Goal: Task Accomplishment & Management: Manage account settings

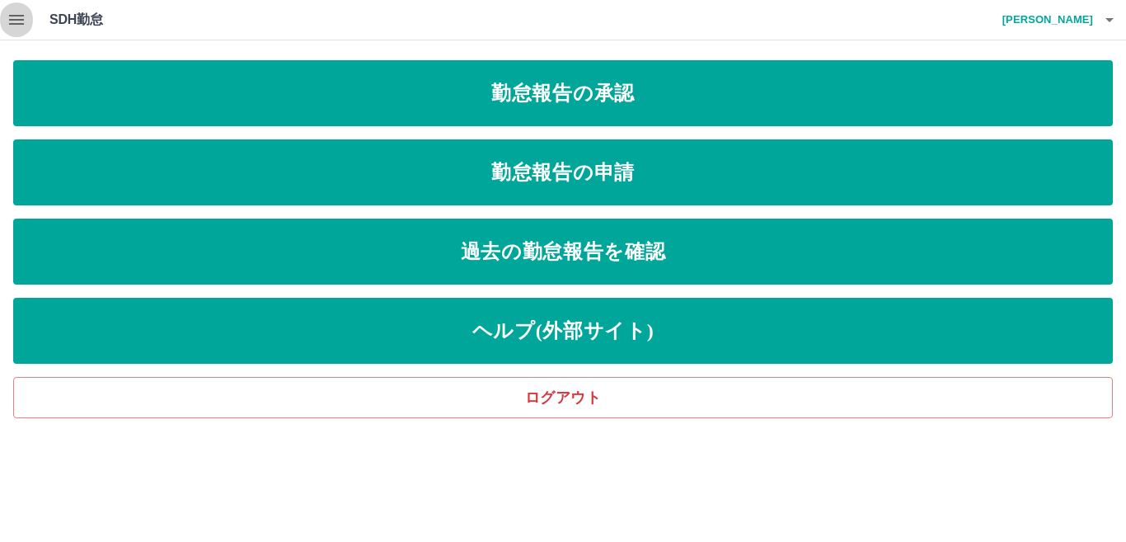
click at [16, 14] on icon "button" at bounding box center [17, 20] width 20 height 20
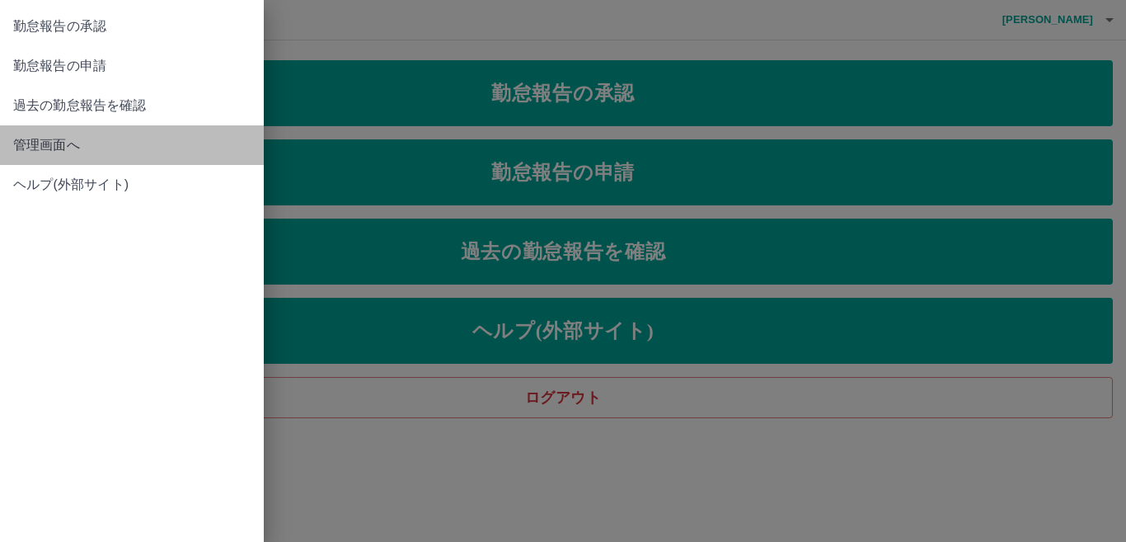
click at [53, 136] on span "管理画面へ" at bounding box center [131, 145] width 237 height 20
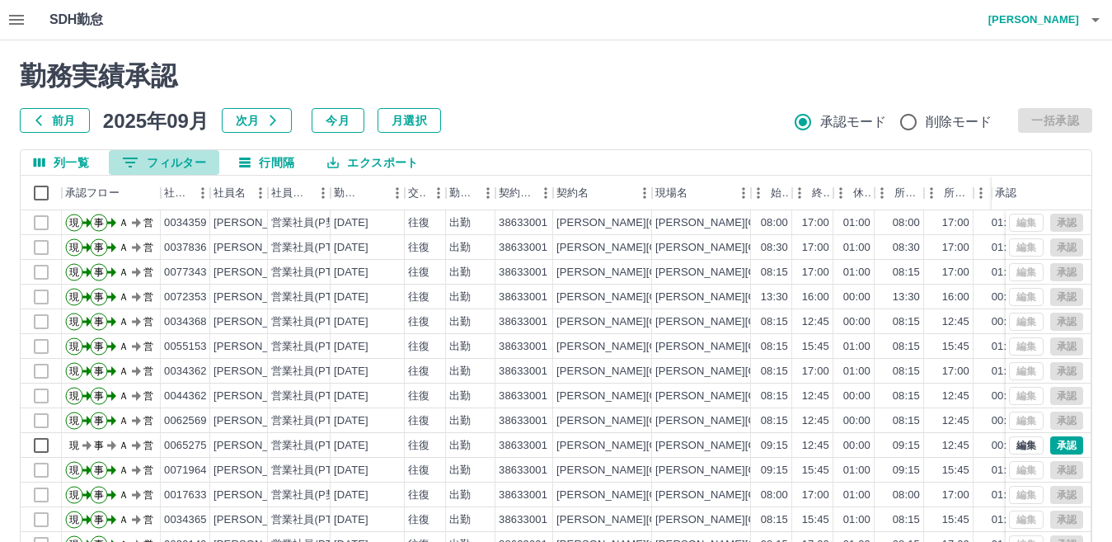
click at [197, 160] on button "0 フィルター" at bounding box center [164, 162] width 110 height 25
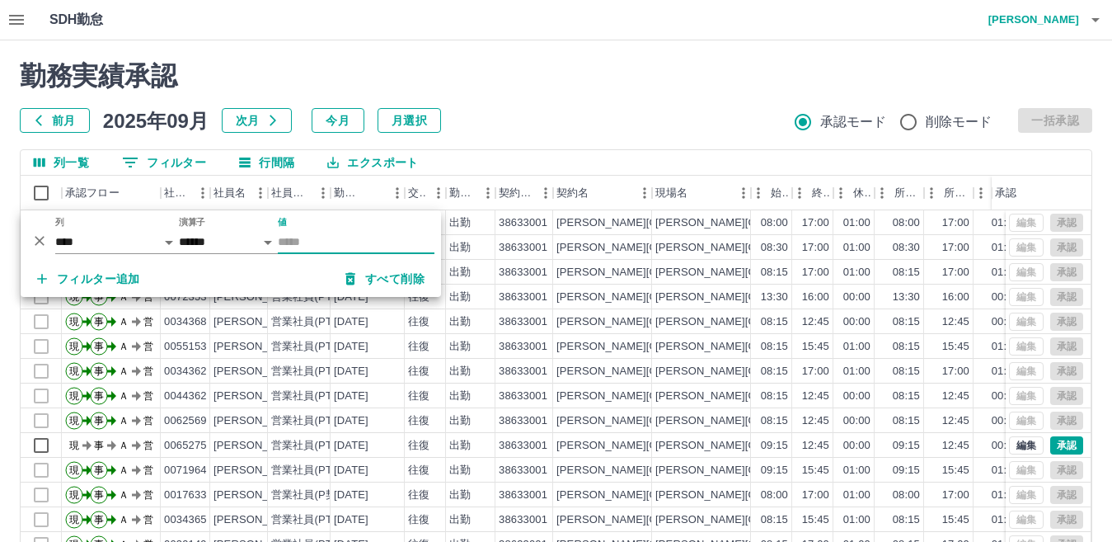
click at [302, 231] on input "値" at bounding box center [356, 242] width 157 height 24
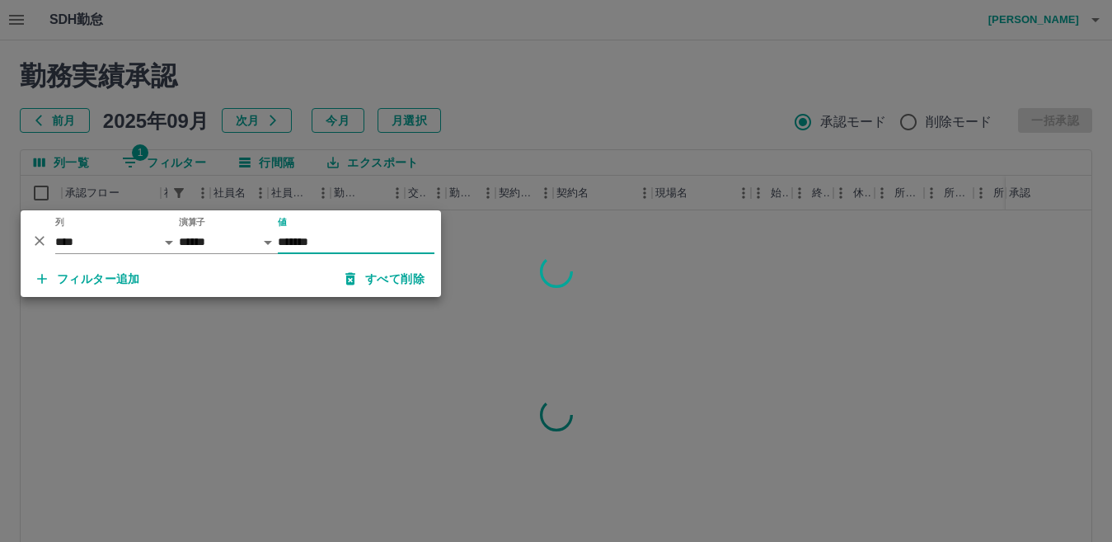
type input "*******"
click at [476, 99] on div at bounding box center [556, 271] width 1112 height 542
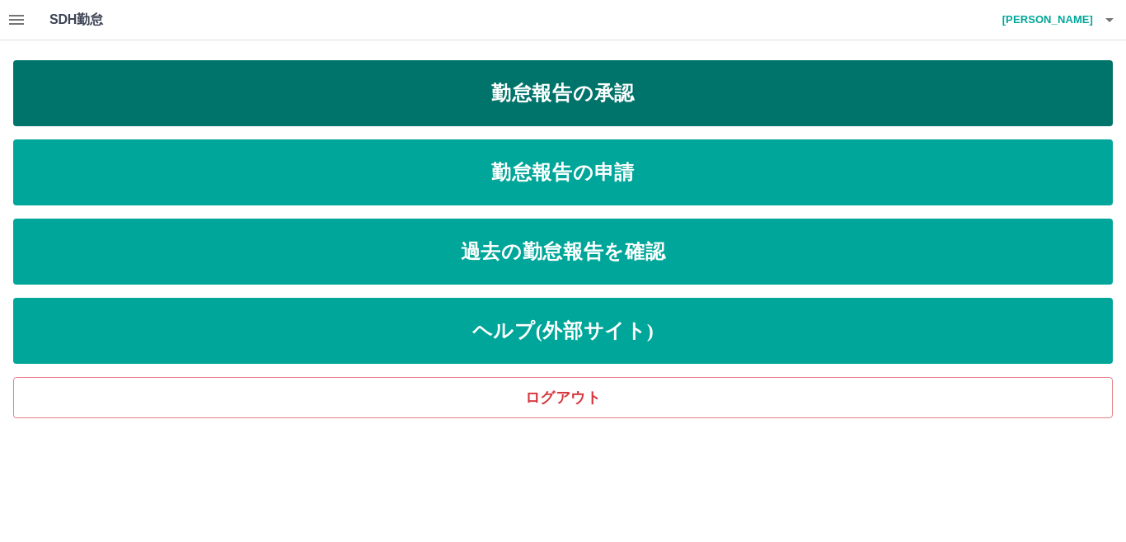
click at [345, 90] on link "勤怠報告の承認" at bounding box center [563, 93] width 1100 height 66
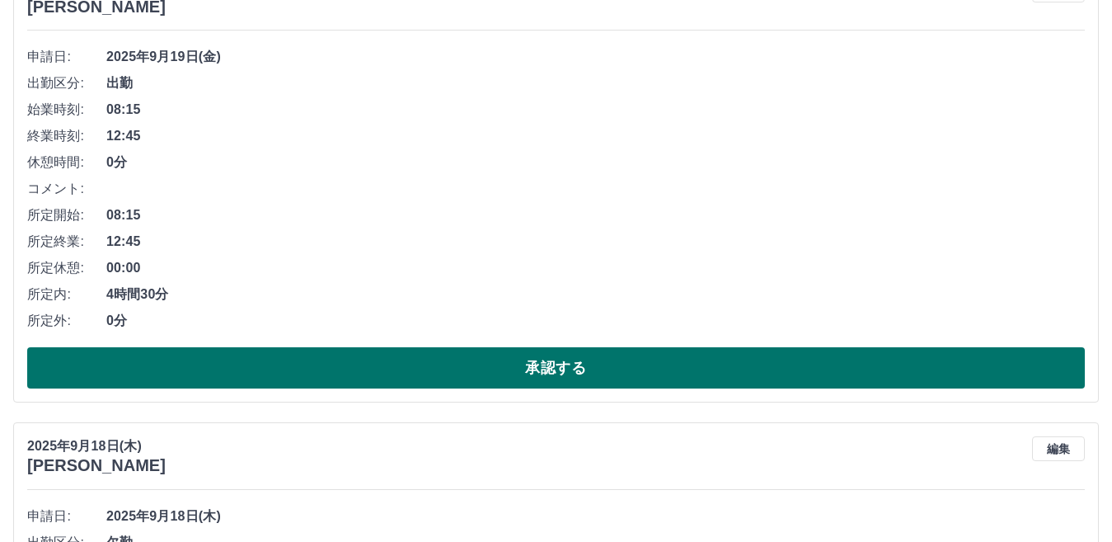
scroll to position [659, 0]
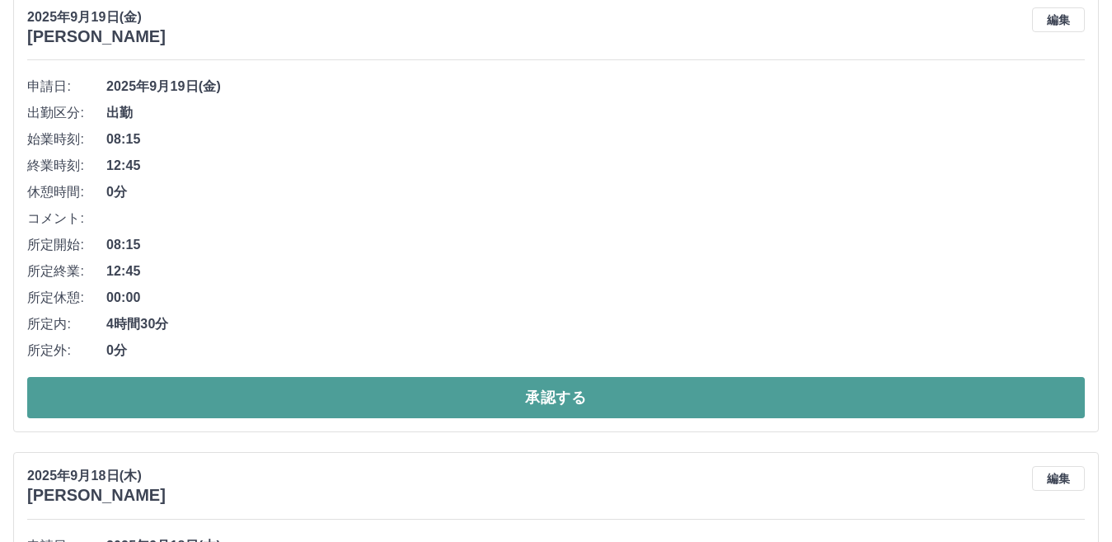
click at [238, 399] on button "承認する" at bounding box center [556, 397] width 1058 height 41
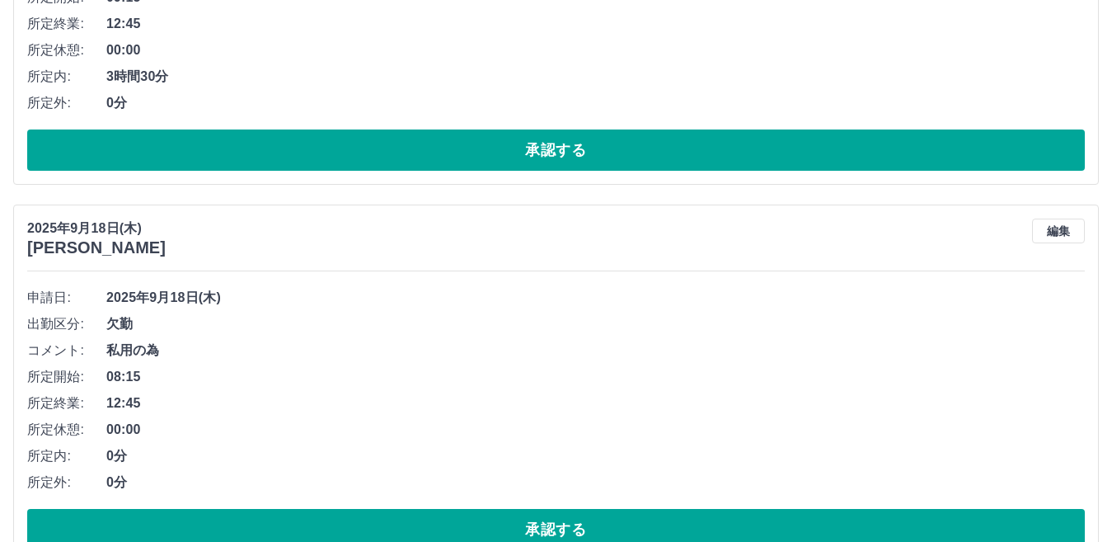
scroll to position [531, 0]
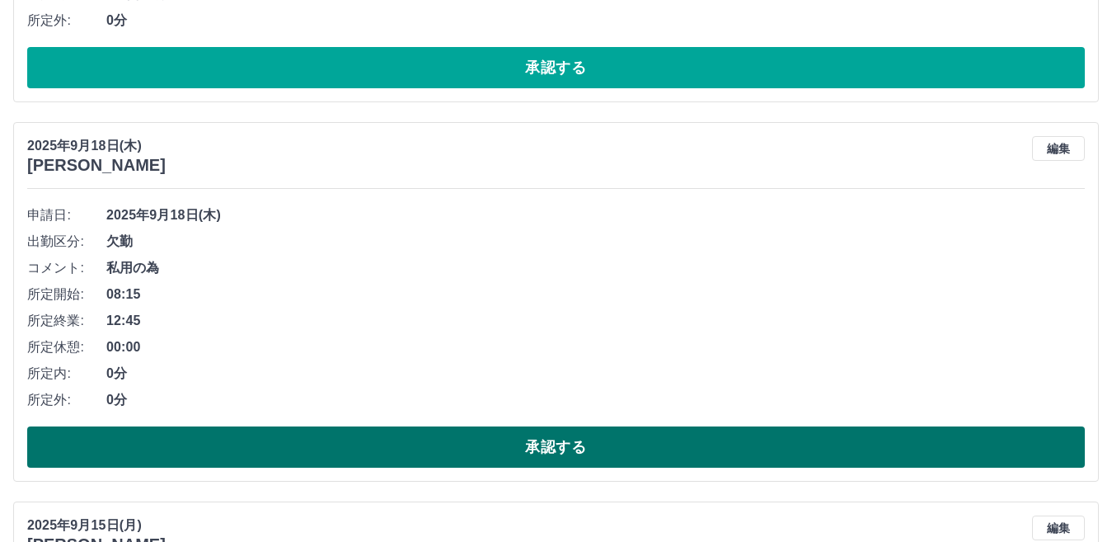
click at [381, 454] on button "承認する" at bounding box center [556, 446] width 1058 height 41
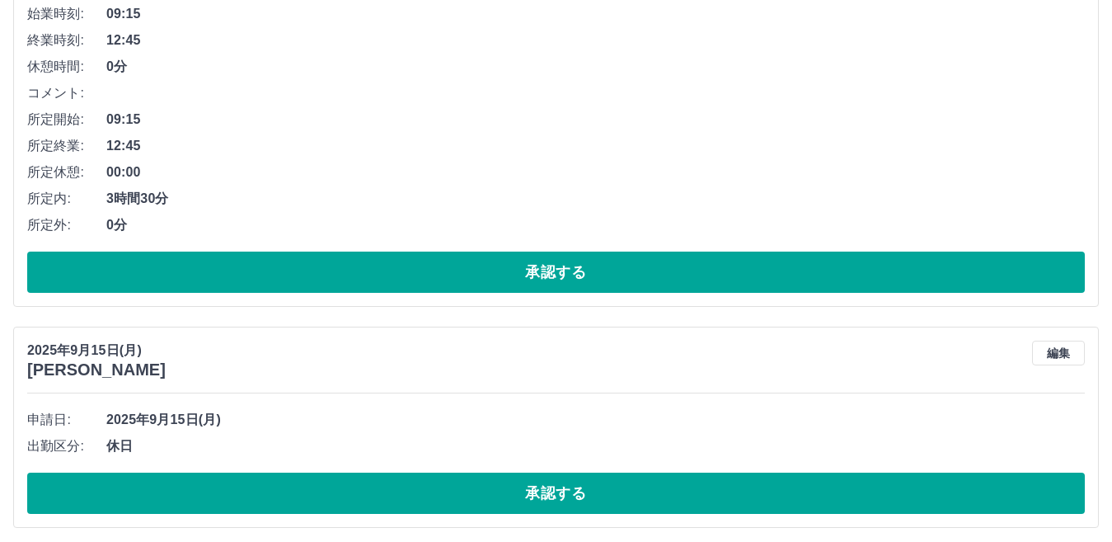
scroll to position [0, 0]
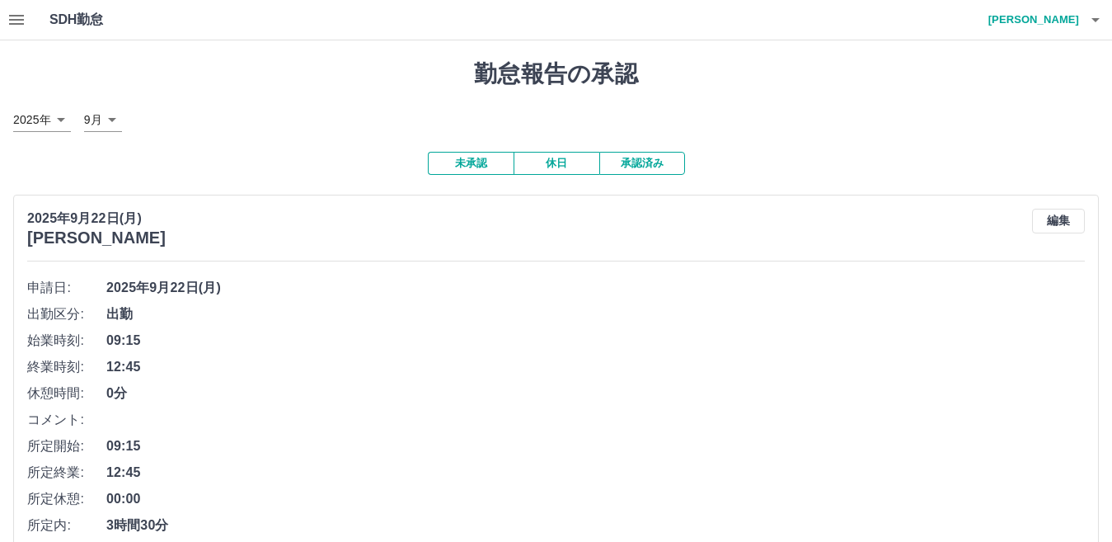
click at [536, 165] on button "休日" at bounding box center [557, 163] width 86 height 23
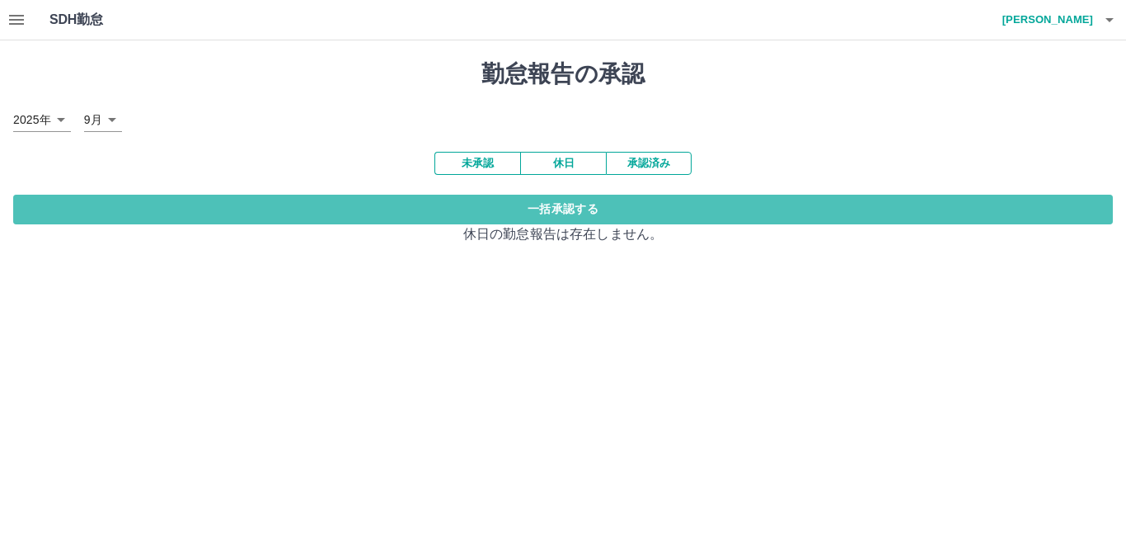
click at [539, 204] on button "一括承認する" at bounding box center [563, 210] width 1100 height 30
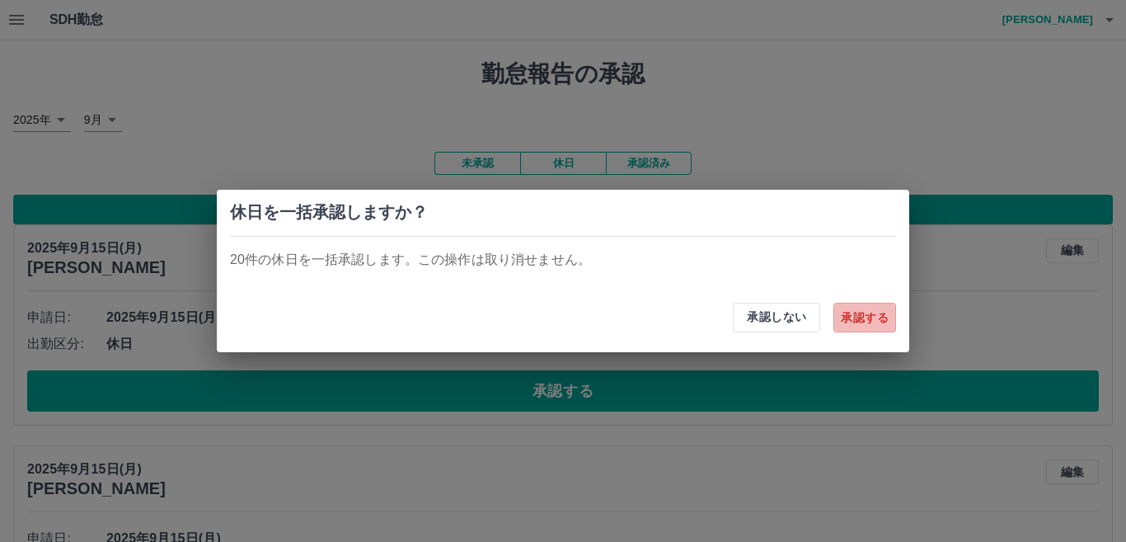
click at [868, 309] on button "承認する" at bounding box center [864, 318] width 63 height 30
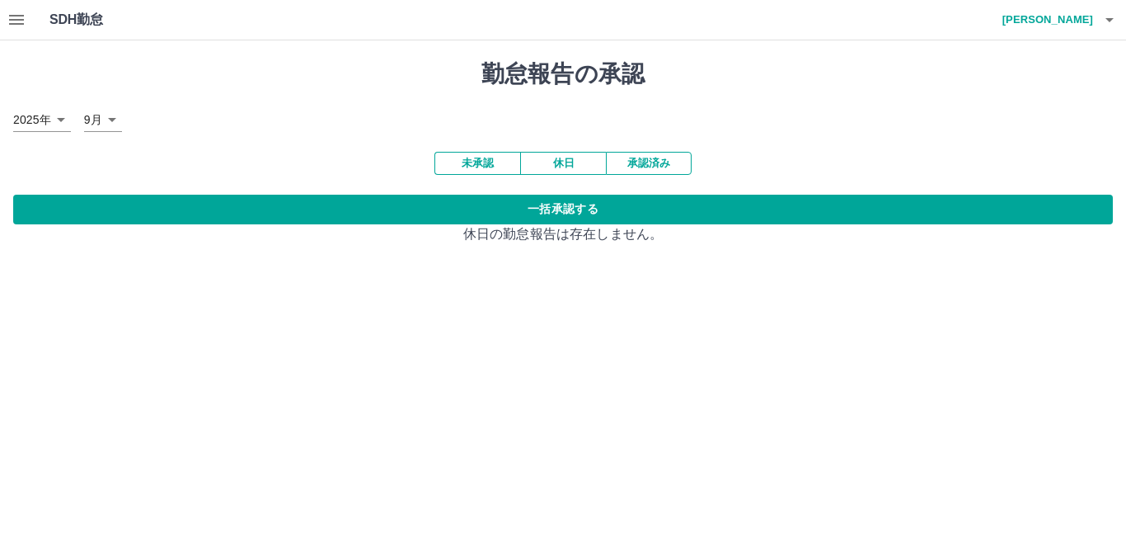
click at [470, 163] on button "未承認" at bounding box center [477, 163] width 86 height 23
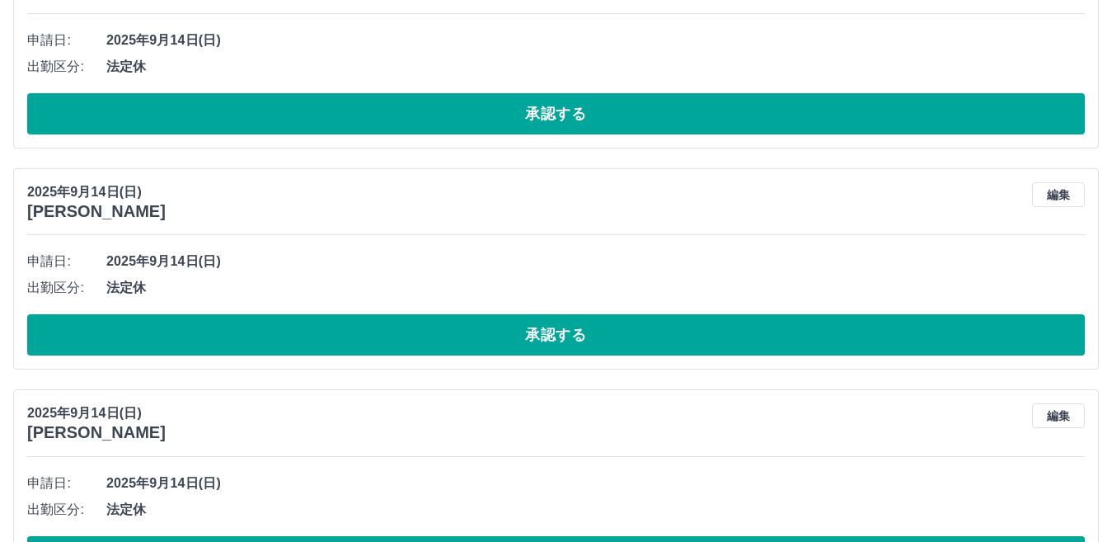
scroll to position [4537, 0]
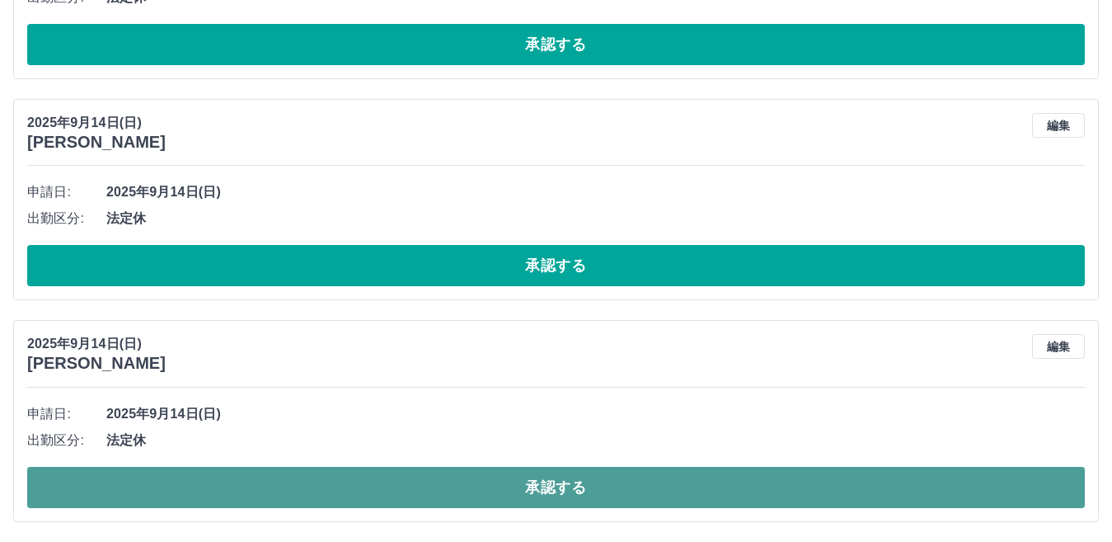
click at [515, 483] on button "承認する" at bounding box center [556, 487] width 1058 height 41
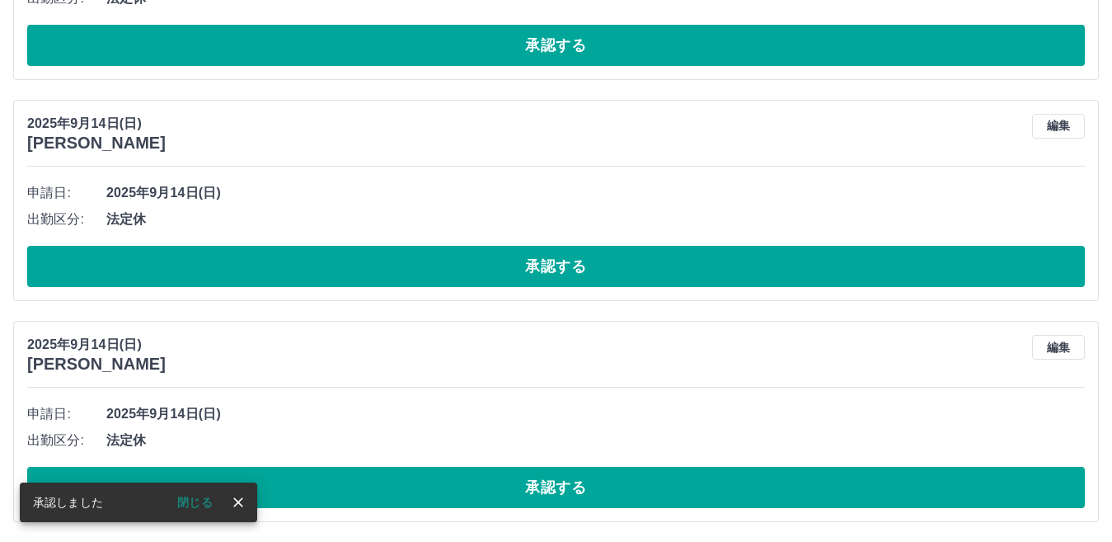
scroll to position [4315, 0]
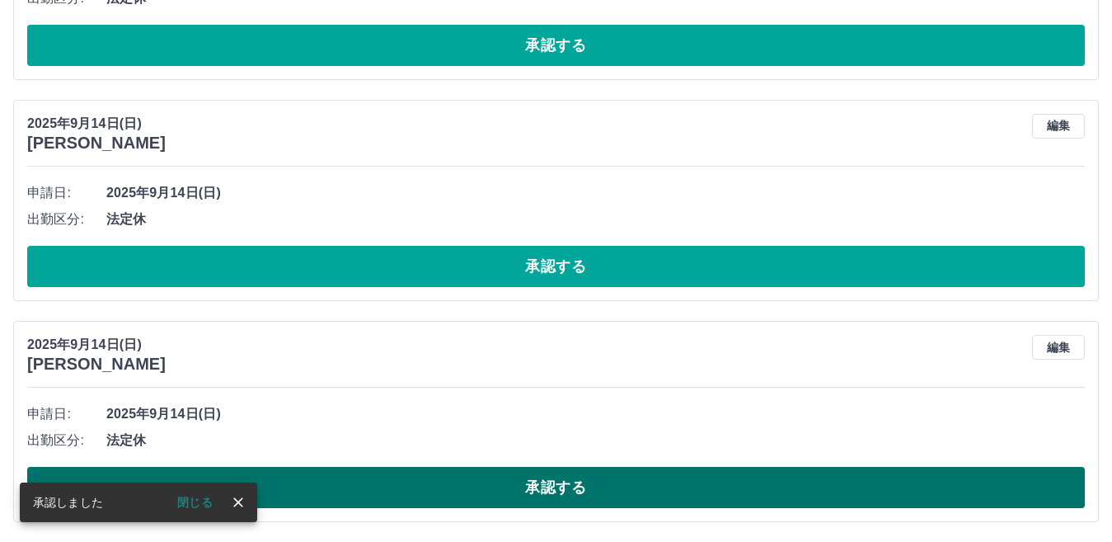
click at [555, 490] on button "承認する" at bounding box center [556, 487] width 1058 height 41
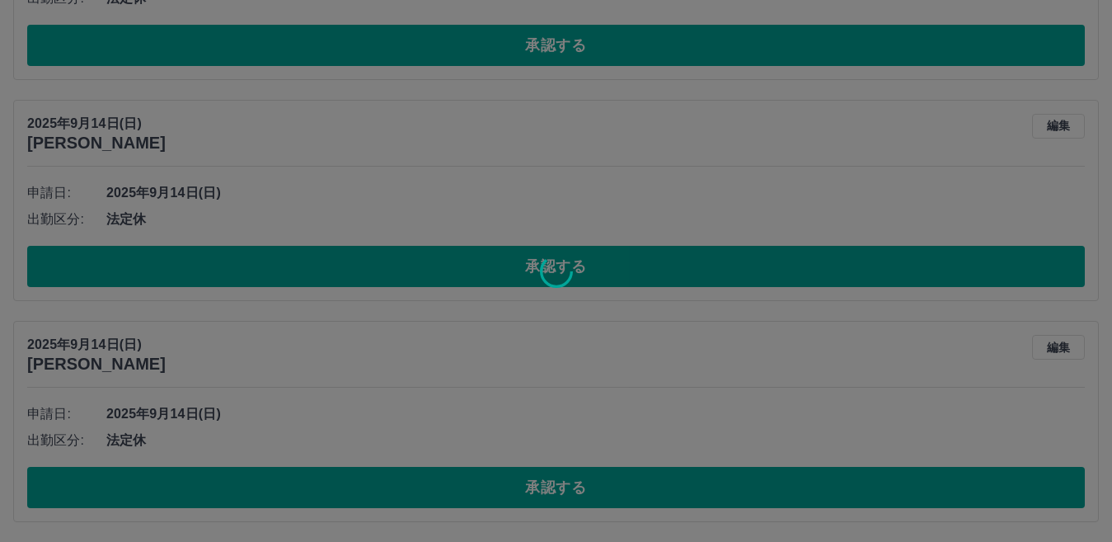
scroll to position [4094, 0]
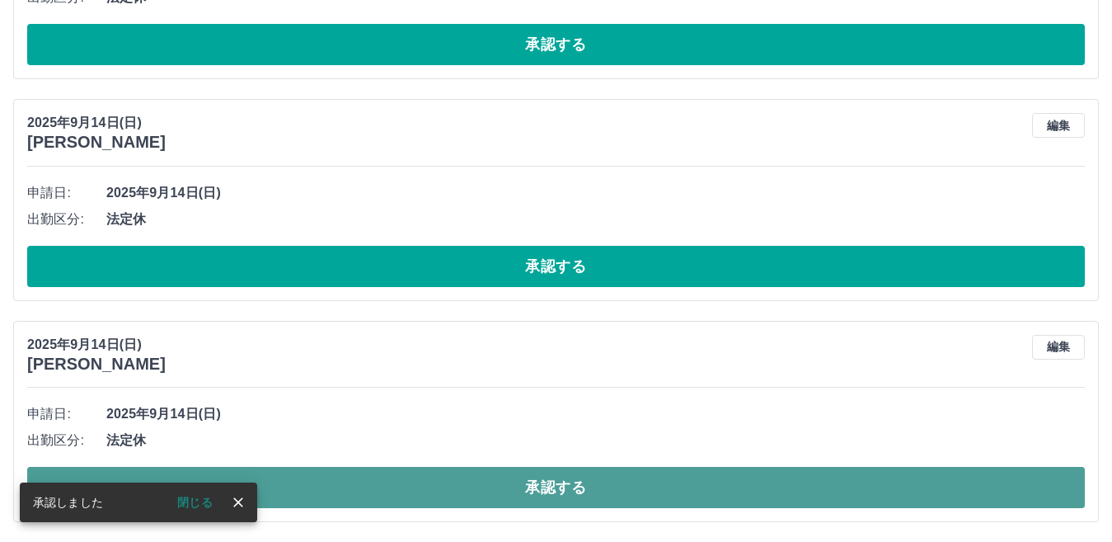
click at [554, 480] on button "承認する" at bounding box center [556, 487] width 1058 height 41
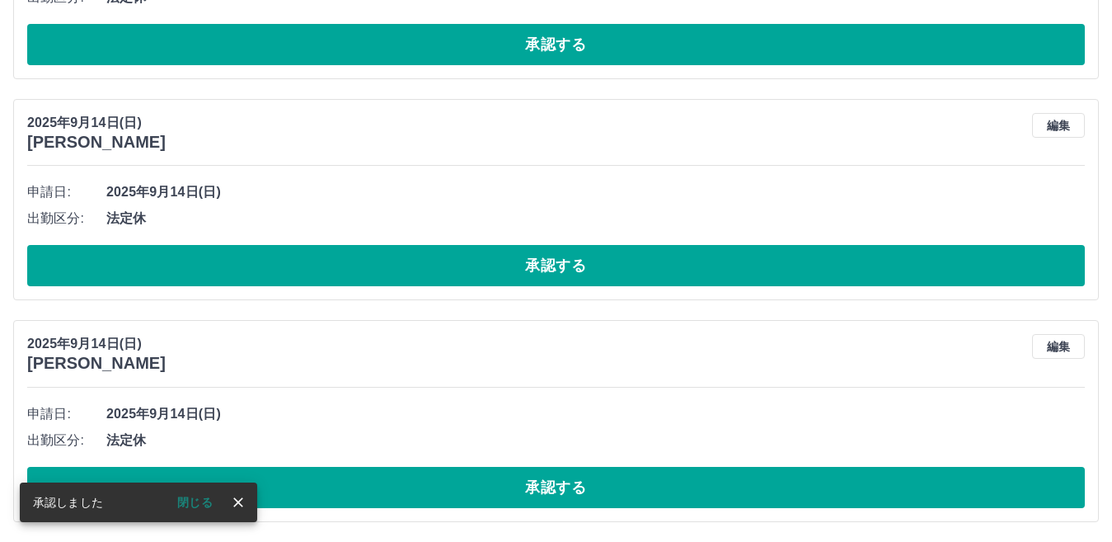
scroll to position [3873, 0]
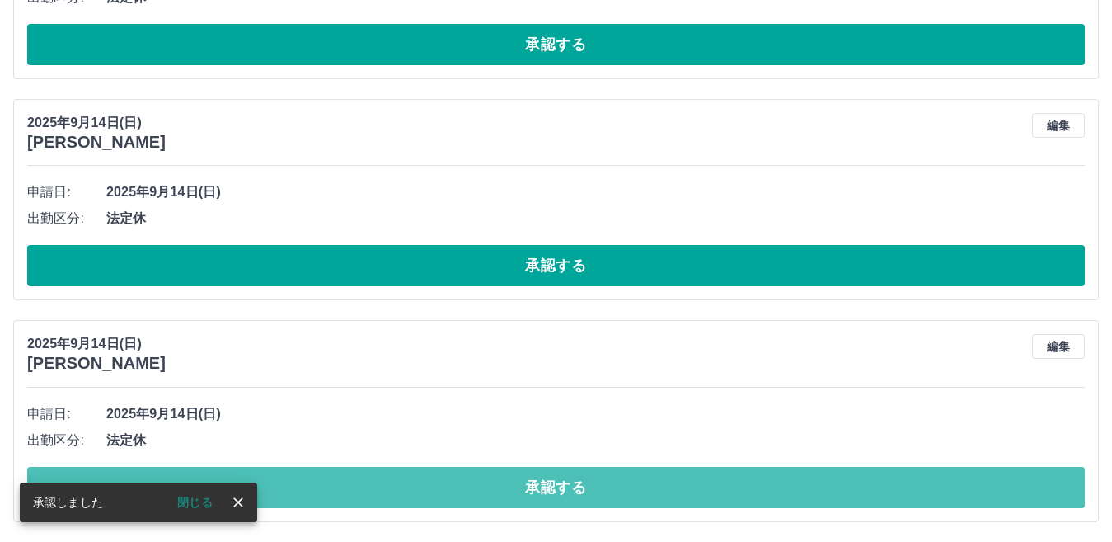
click at [552, 482] on button "承認する" at bounding box center [556, 487] width 1058 height 41
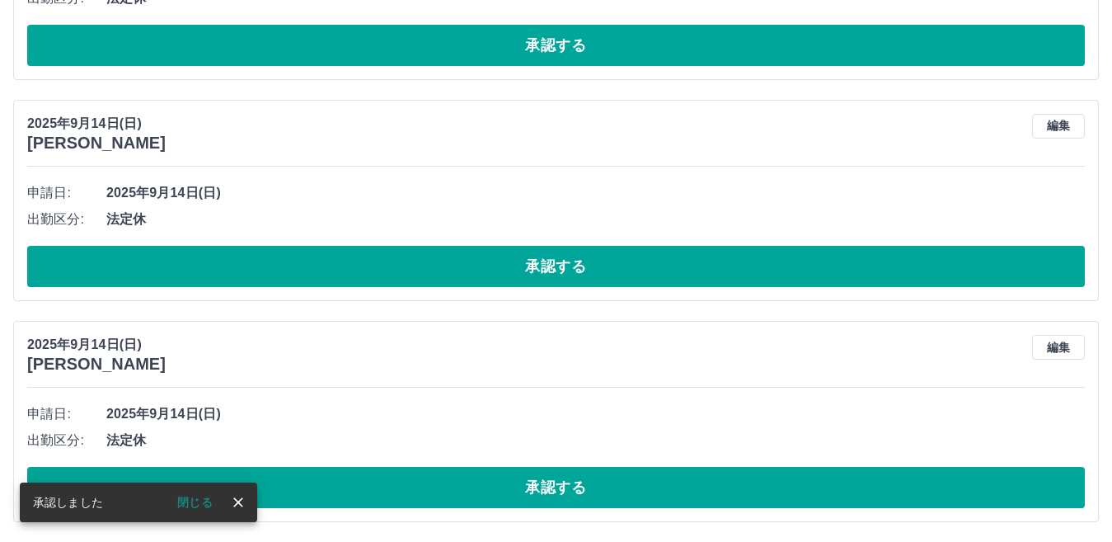
scroll to position [3652, 0]
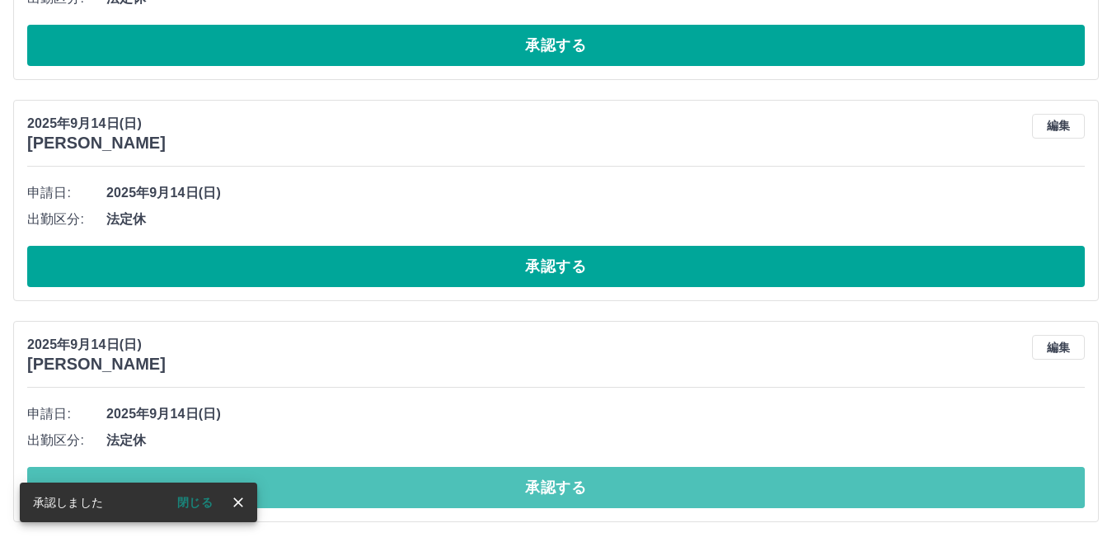
click at [547, 481] on button "承認する" at bounding box center [556, 487] width 1058 height 41
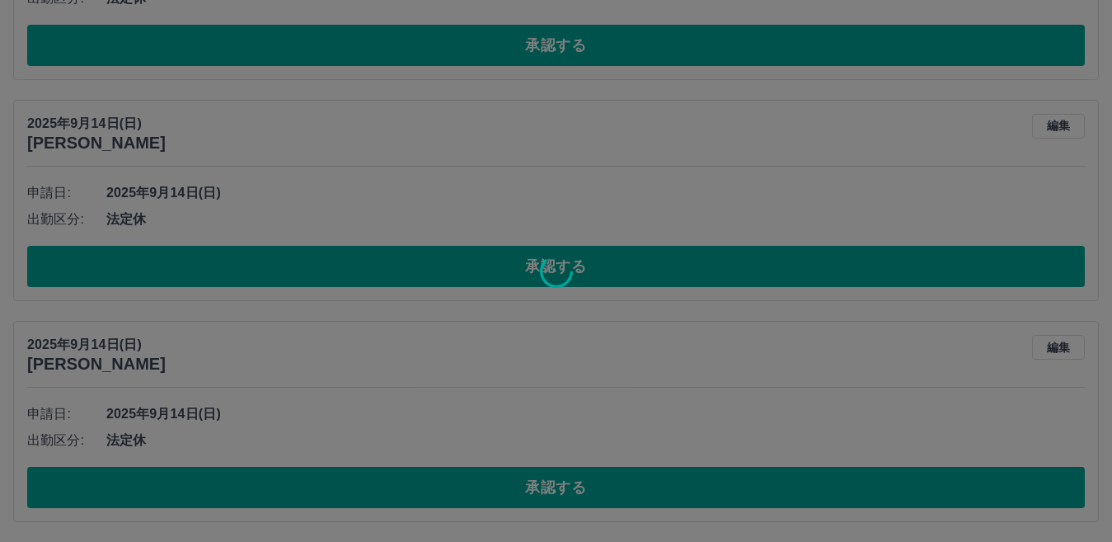
scroll to position [3431, 0]
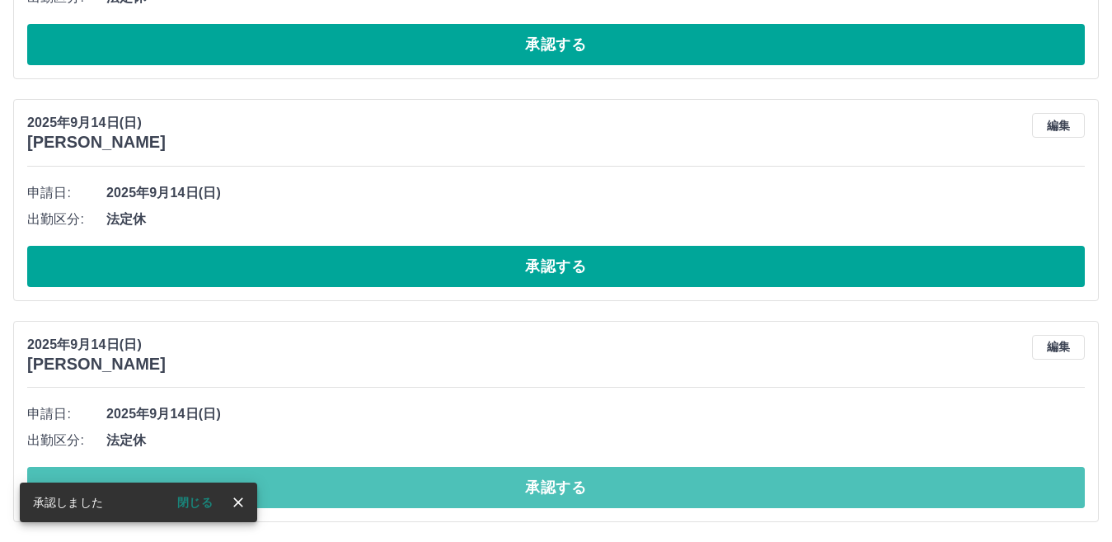
click at [547, 479] on button "承認する" at bounding box center [556, 487] width 1058 height 41
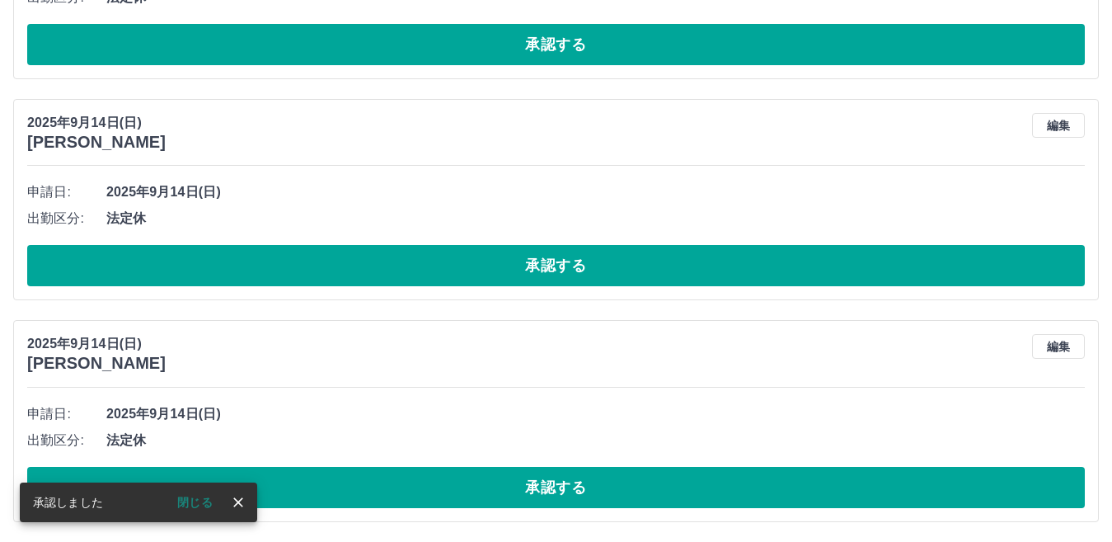
scroll to position [3210, 0]
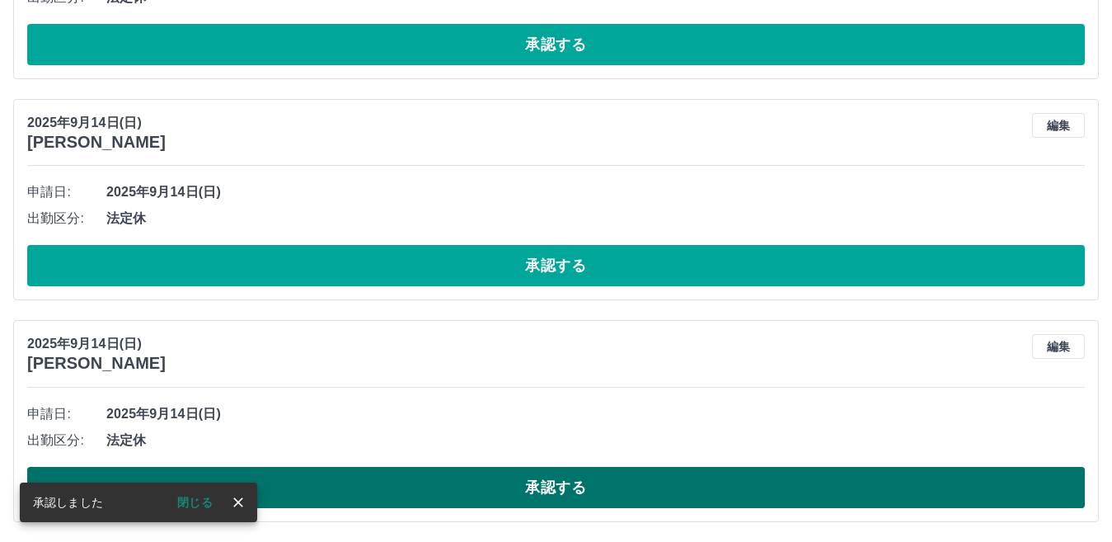
click at [541, 476] on button "承認する" at bounding box center [556, 487] width 1058 height 41
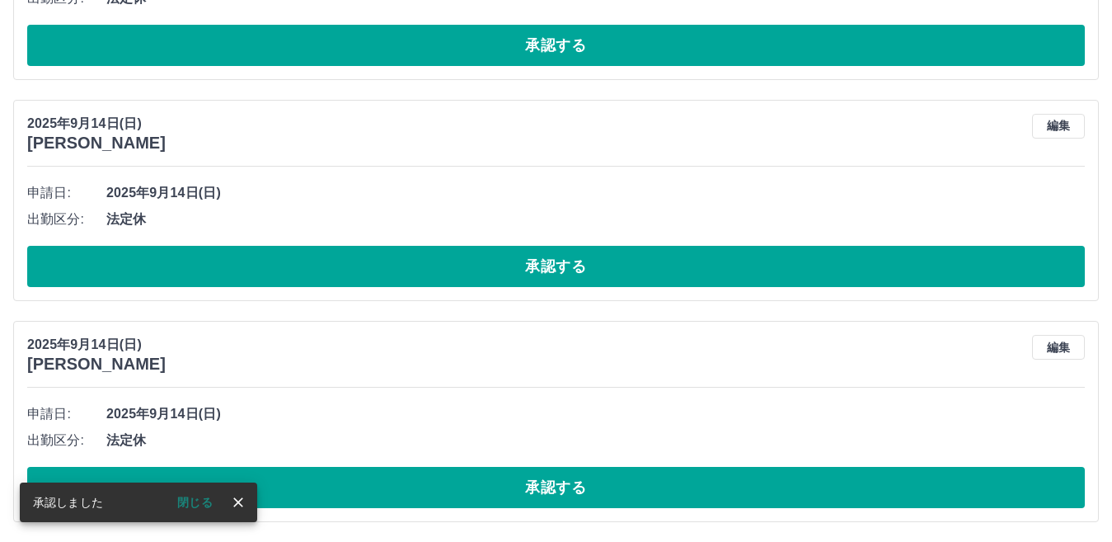
scroll to position [2988, 0]
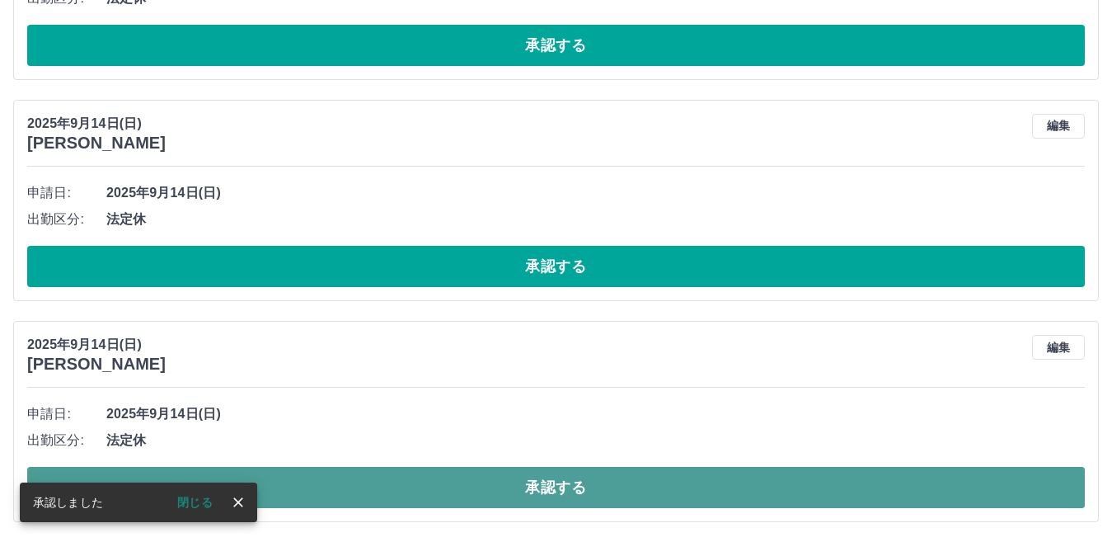
click at [533, 483] on button "承認する" at bounding box center [556, 487] width 1058 height 41
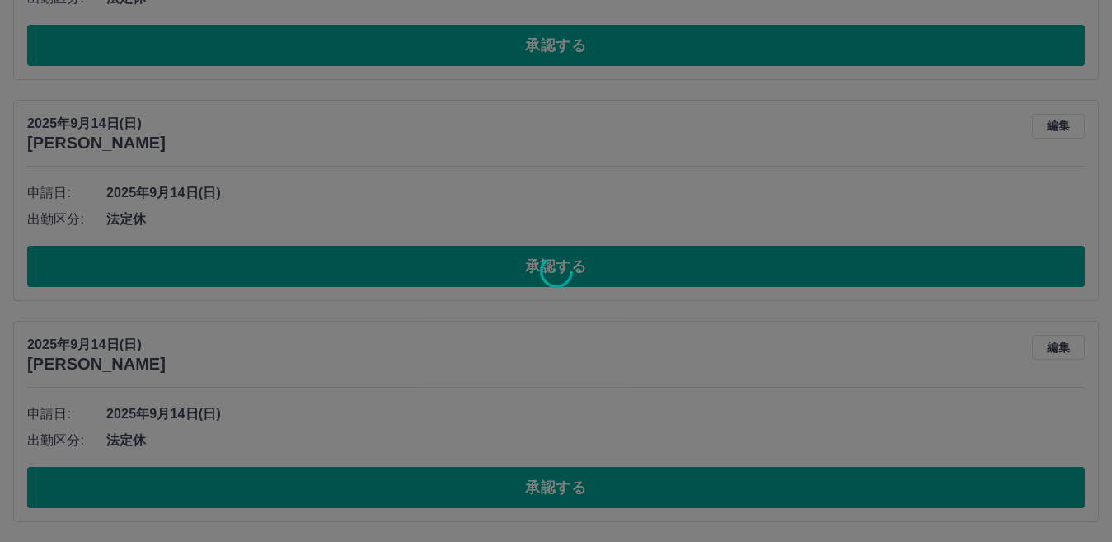
scroll to position [2767, 0]
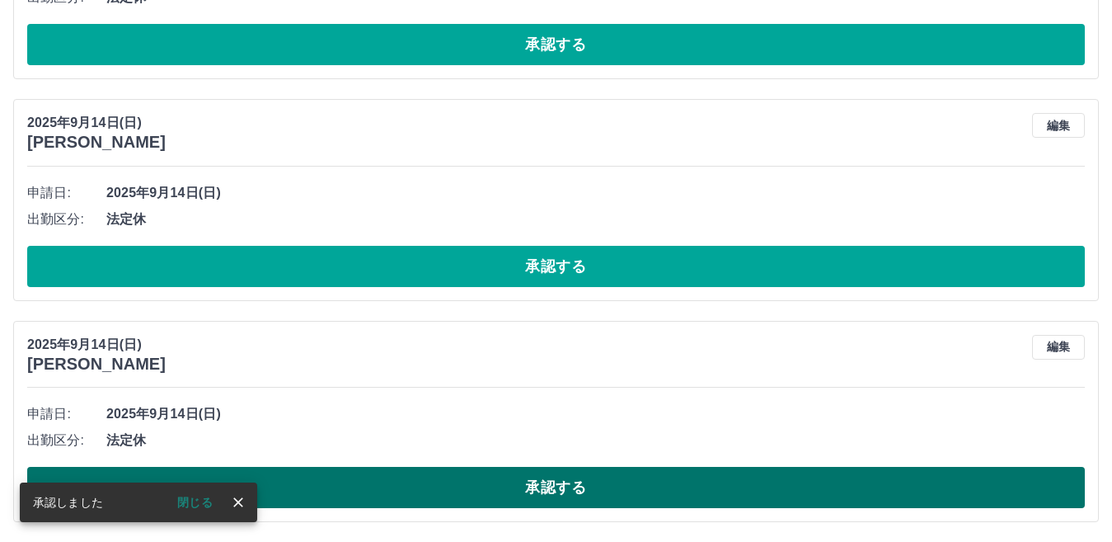
click at [502, 481] on button "承認する" at bounding box center [556, 487] width 1058 height 41
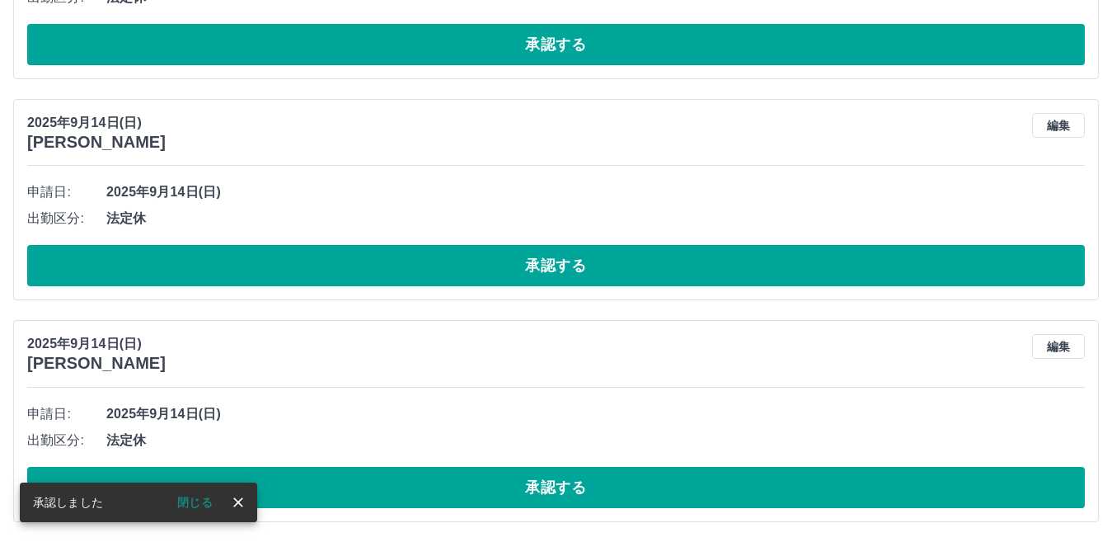
scroll to position [2546, 0]
click at [506, 484] on button "承認する" at bounding box center [556, 487] width 1058 height 41
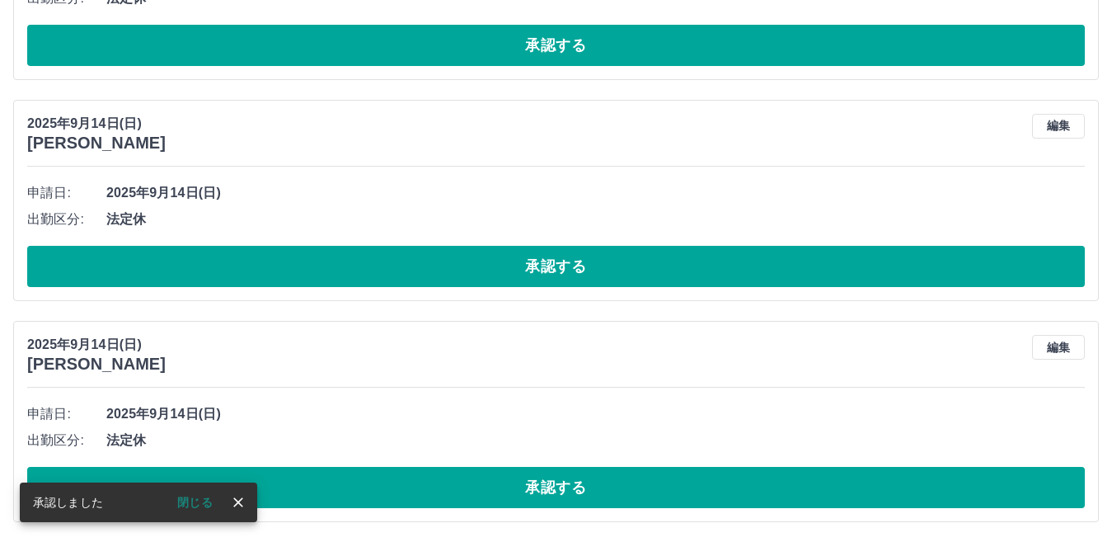
scroll to position [2325, 0]
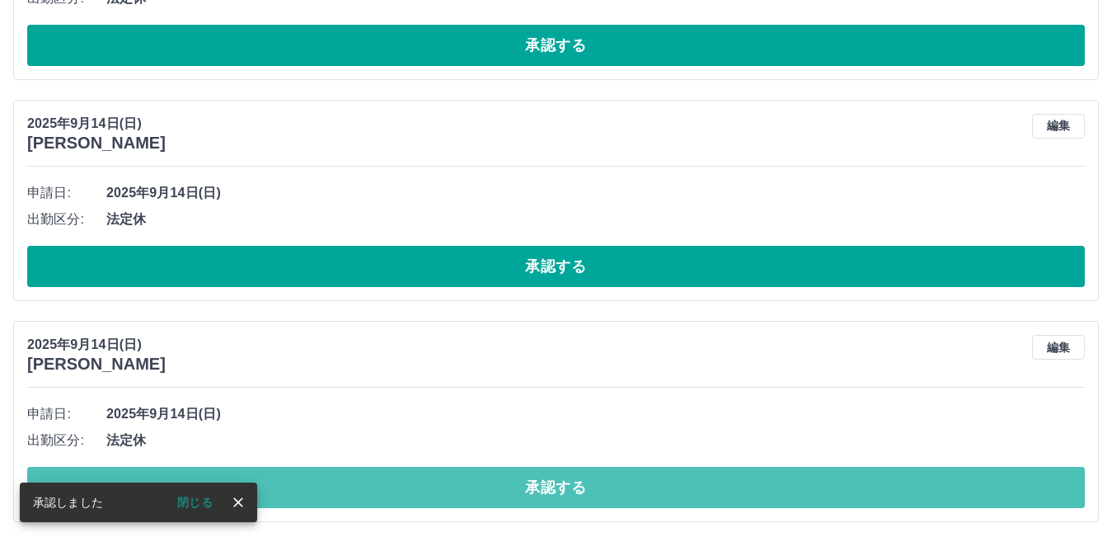
click at [506, 484] on button "承認する" at bounding box center [556, 487] width 1058 height 41
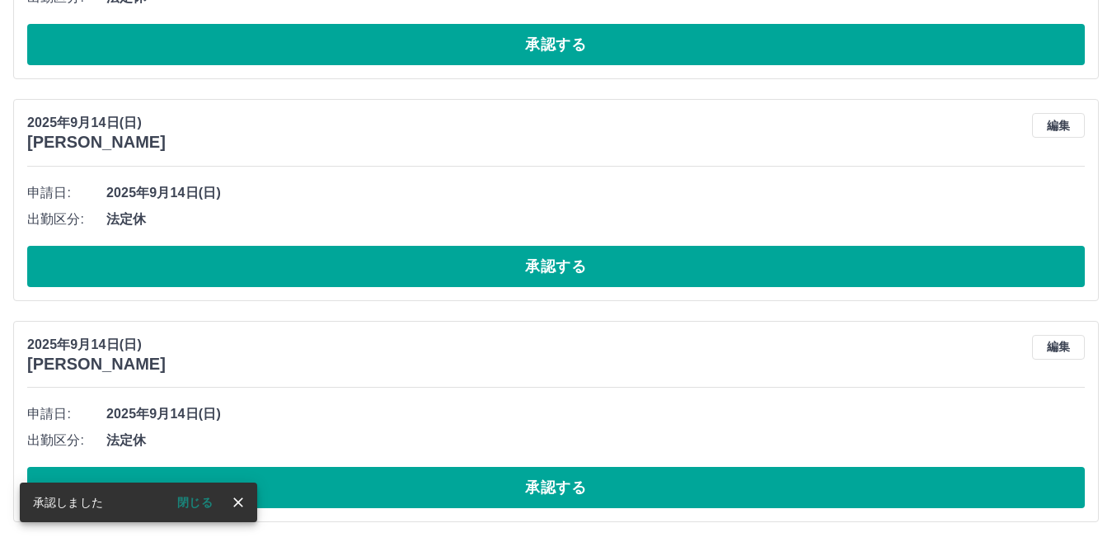
scroll to position [2104, 0]
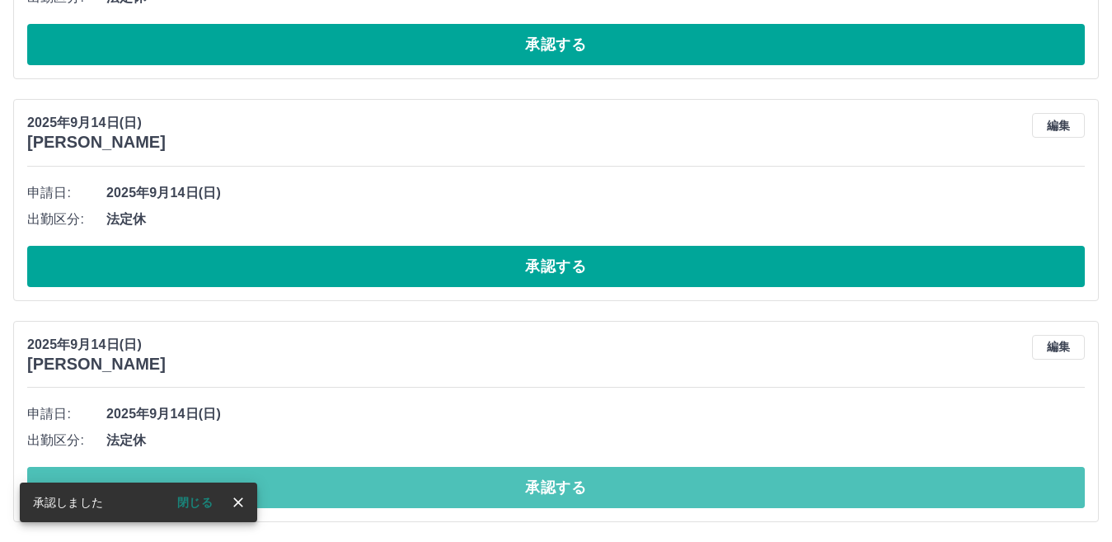
click at [506, 484] on button "承認する" at bounding box center [556, 487] width 1058 height 41
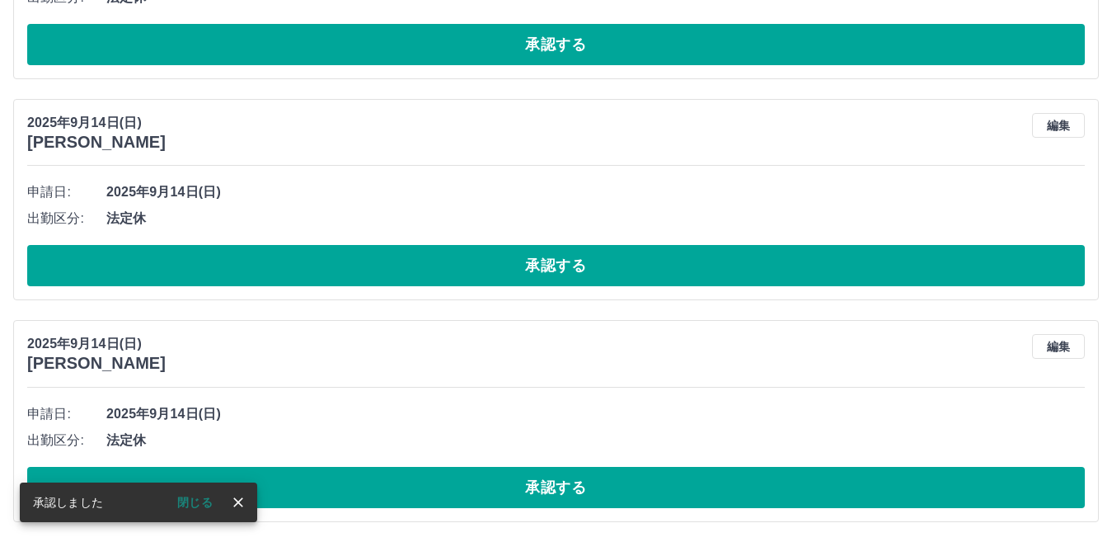
scroll to position [1883, 0]
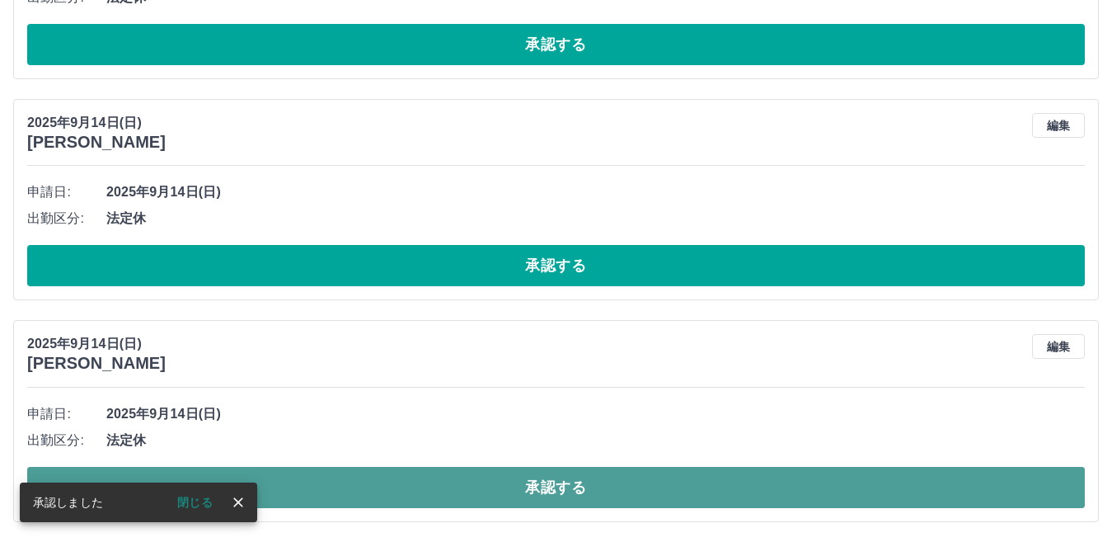
click at [508, 482] on button "承認する" at bounding box center [556, 487] width 1058 height 41
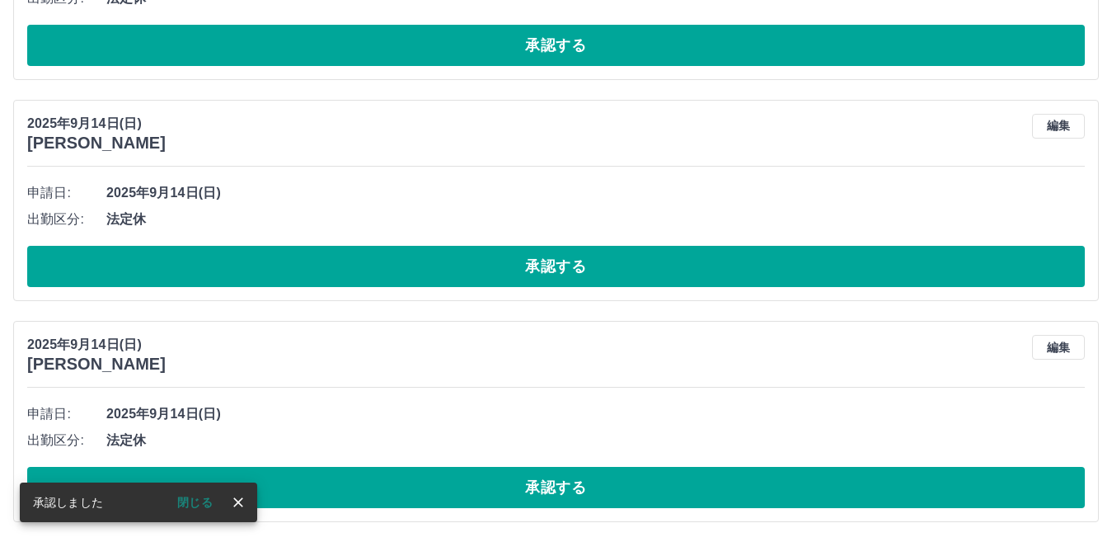
scroll to position [1661, 0]
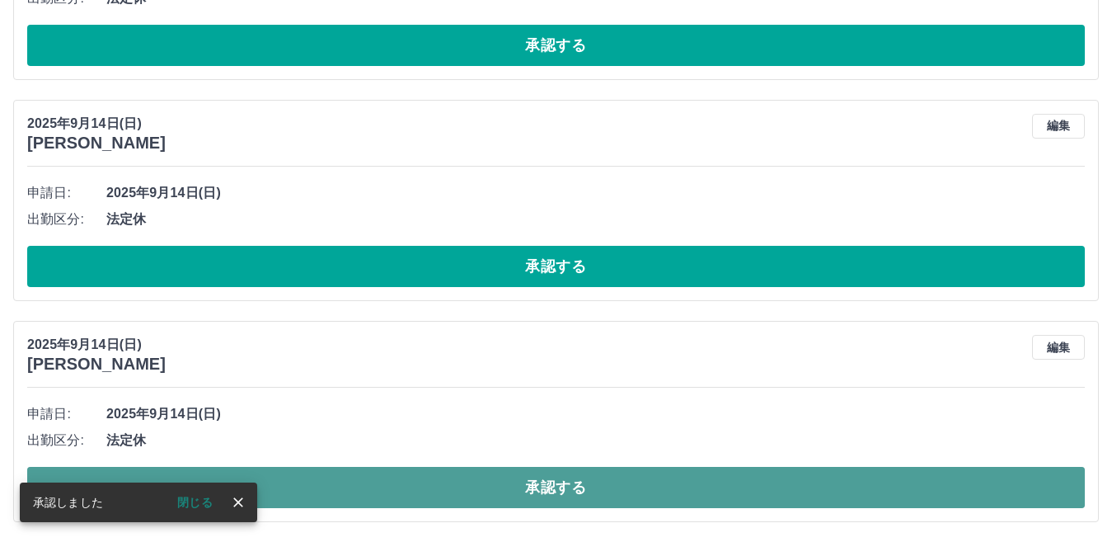
click at [505, 481] on button "承認する" at bounding box center [556, 487] width 1058 height 41
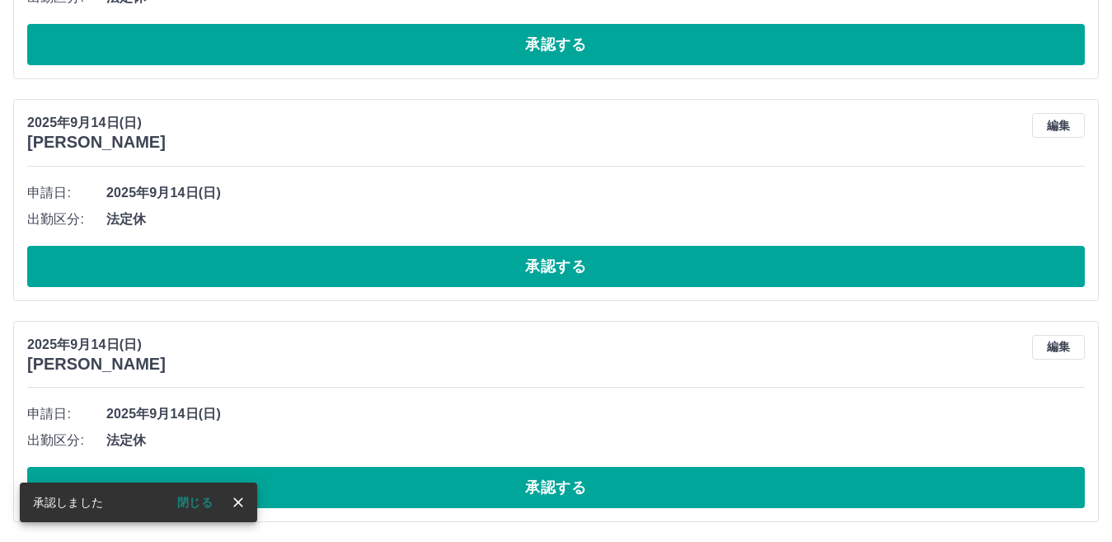
scroll to position [1440, 0]
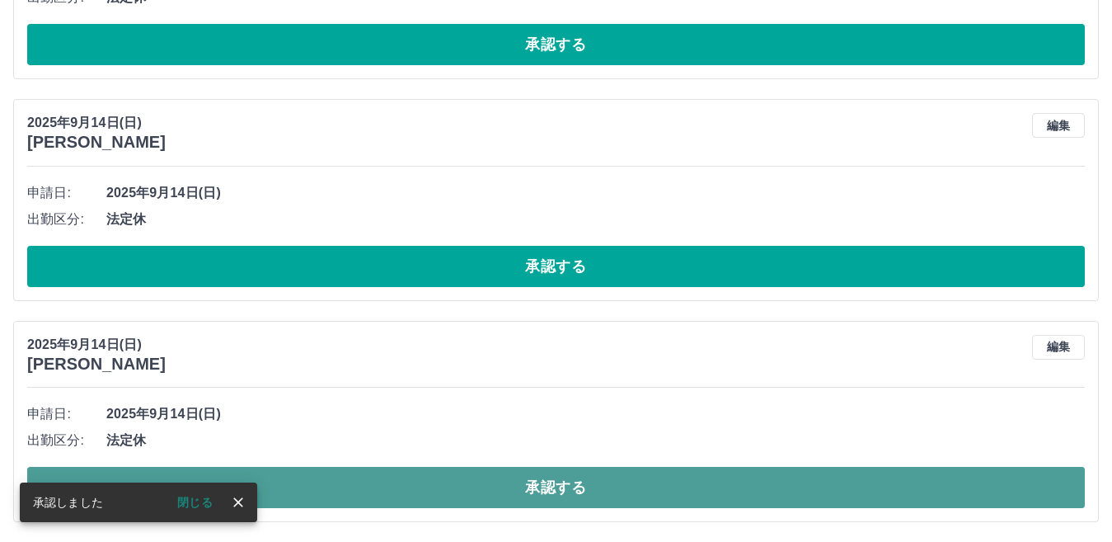
click at [504, 481] on button "承認する" at bounding box center [556, 487] width 1058 height 41
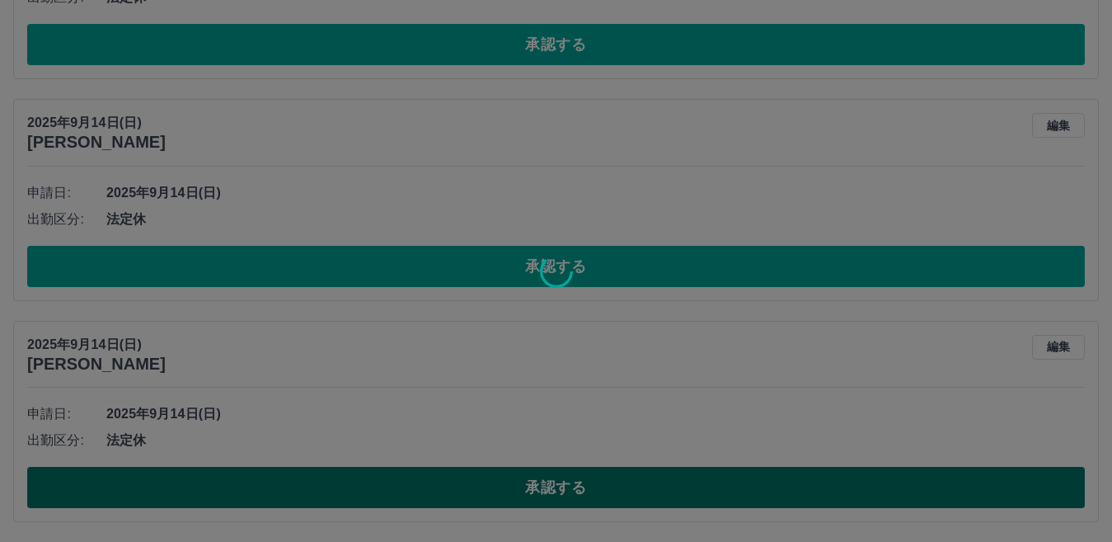
scroll to position [1219, 0]
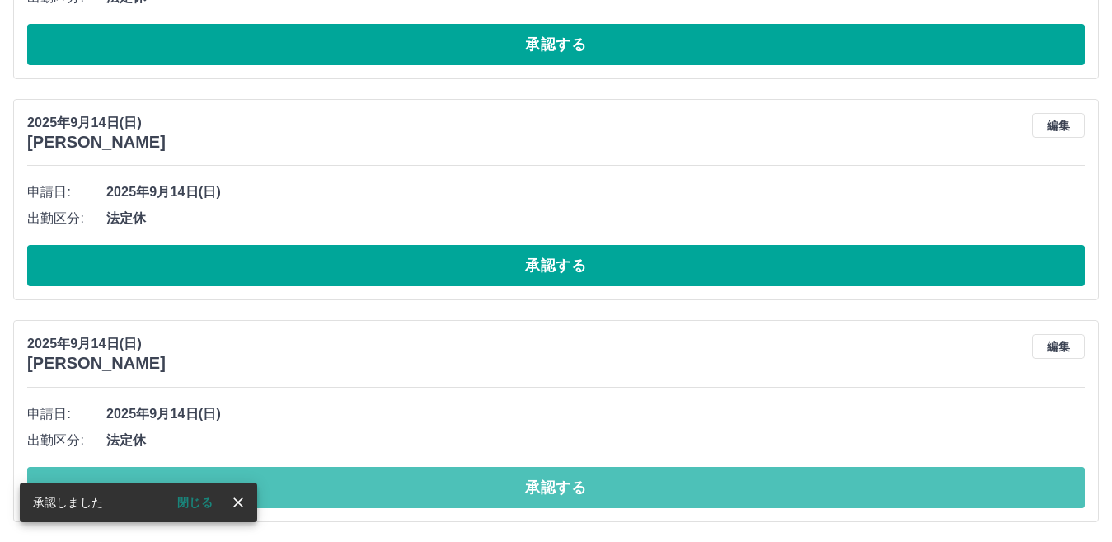
click at [504, 481] on button "承認する" at bounding box center [556, 487] width 1058 height 41
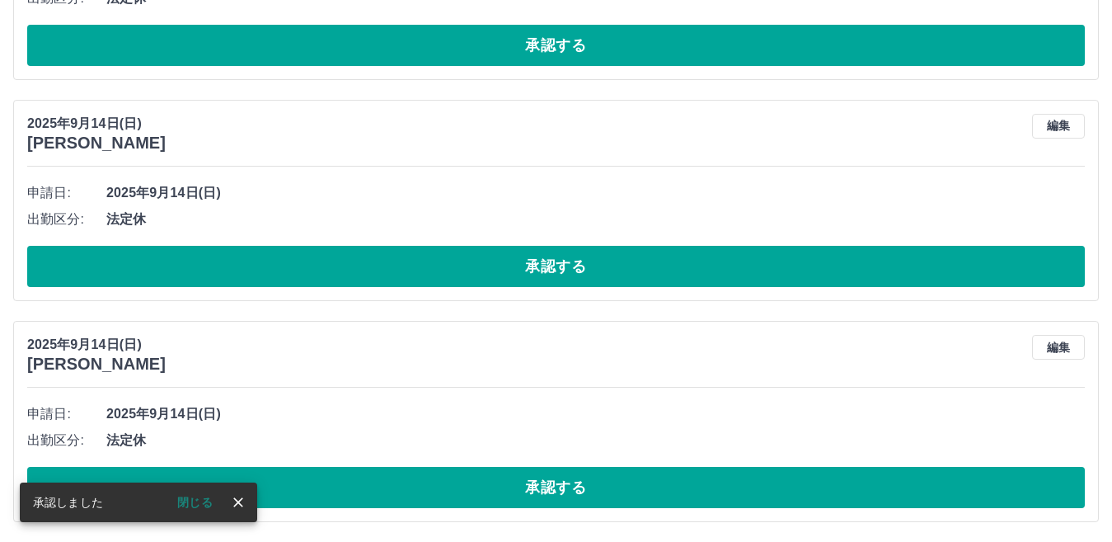
scroll to position [997, 0]
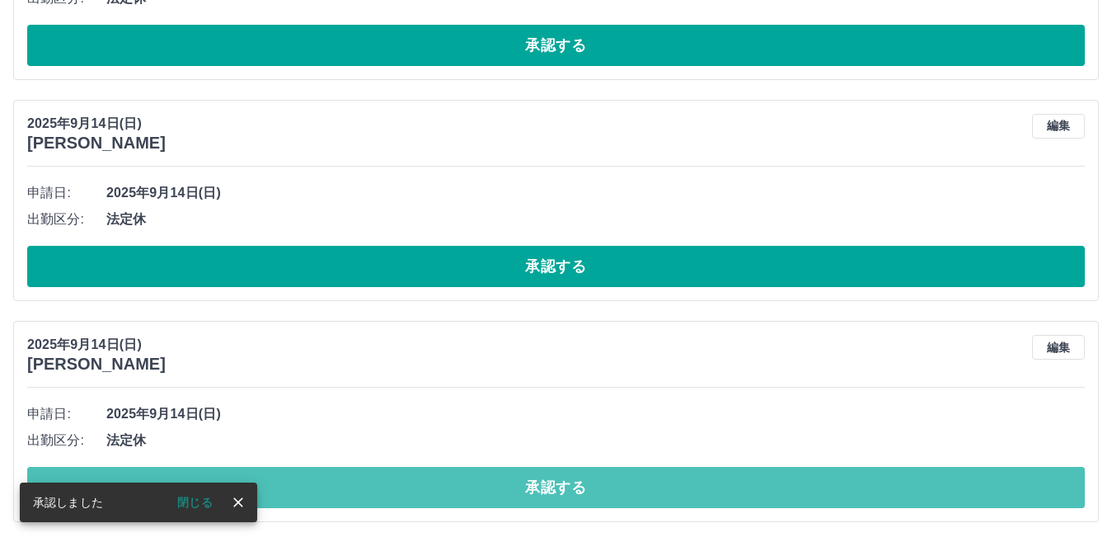
click at [504, 481] on button "承認する" at bounding box center [556, 487] width 1058 height 41
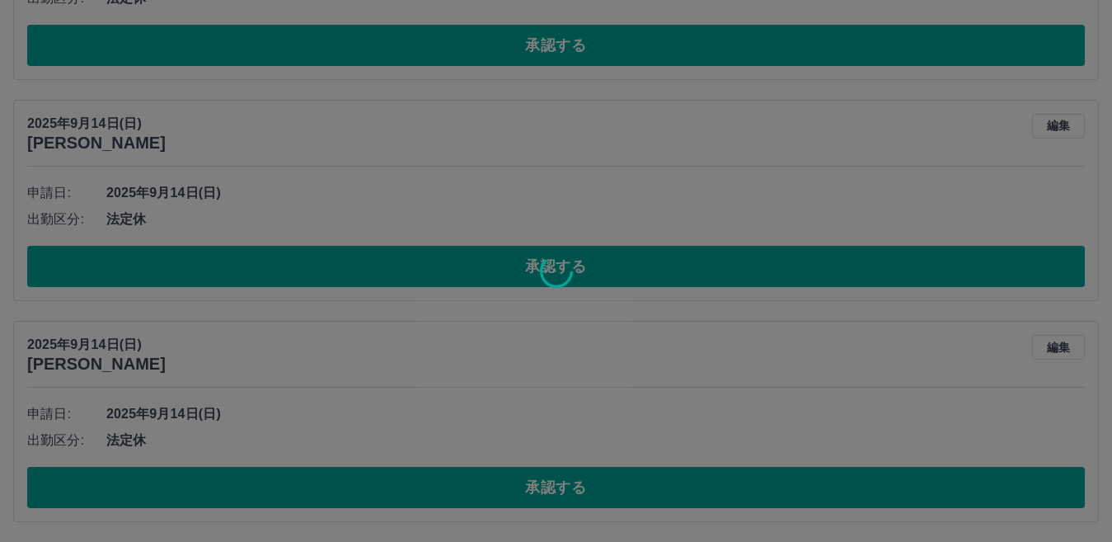
scroll to position [777, 0]
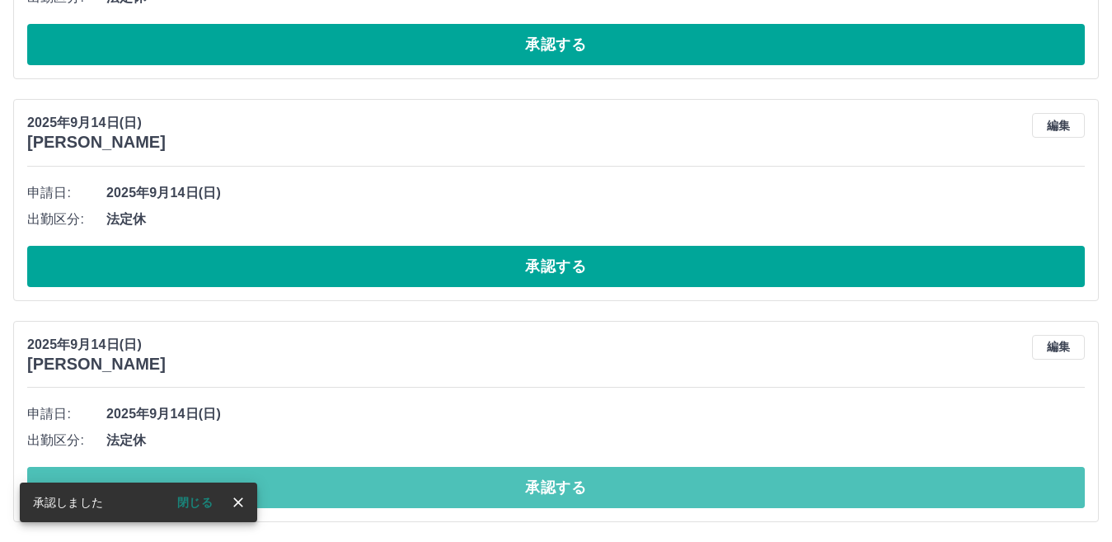
click at [504, 483] on button "承認する" at bounding box center [556, 487] width 1058 height 41
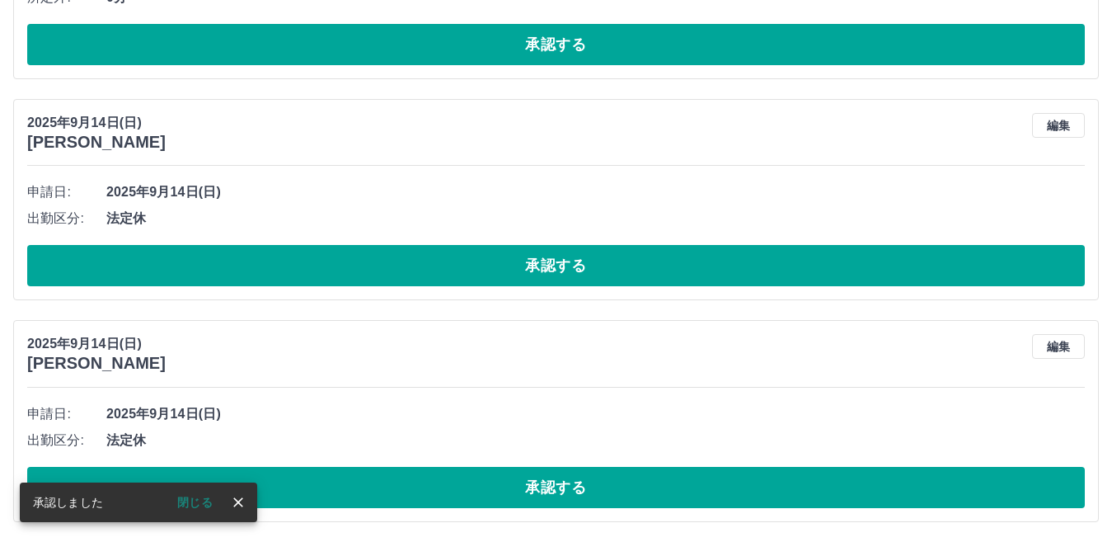
scroll to position [556, 0]
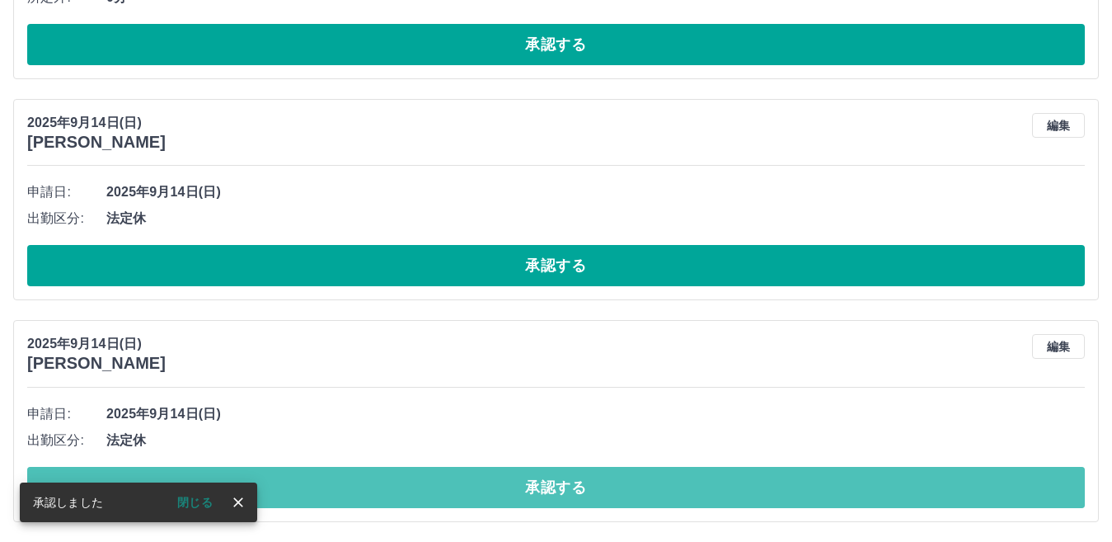
click at [504, 483] on button "承認する" at bounding box center [556, 487] width 1058 height 41
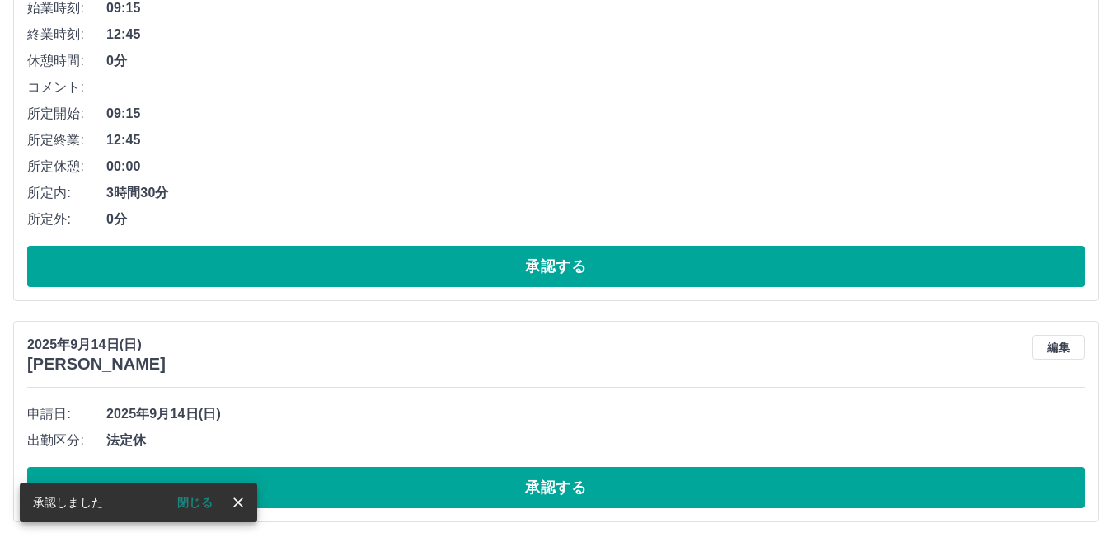
scroll to position [334, 0]
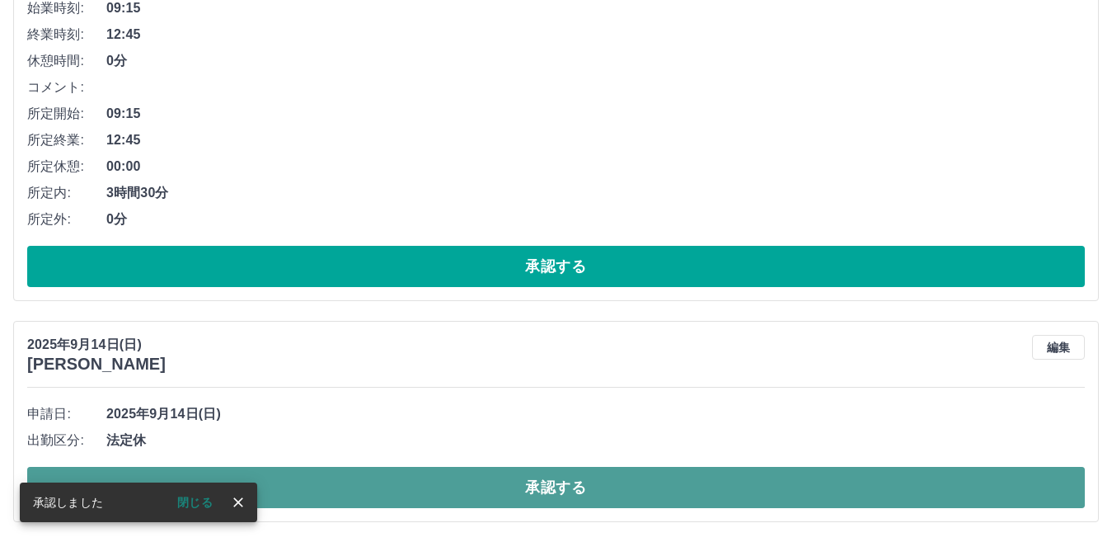
click at [441, 485] on button "承認する" at bounding box center [556, 487] width 1058 height 41
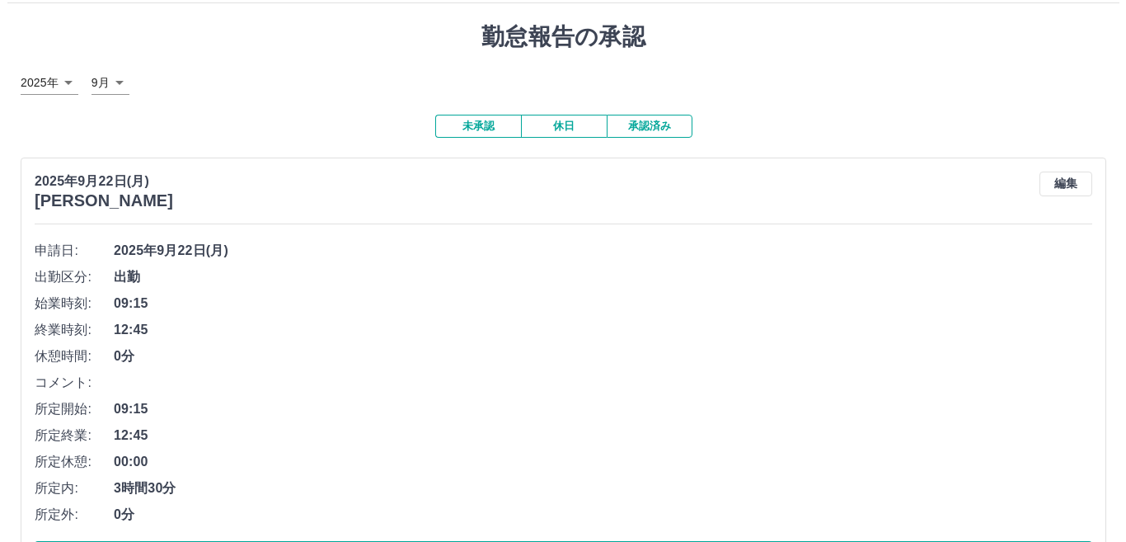
scroll to position [0, 0]
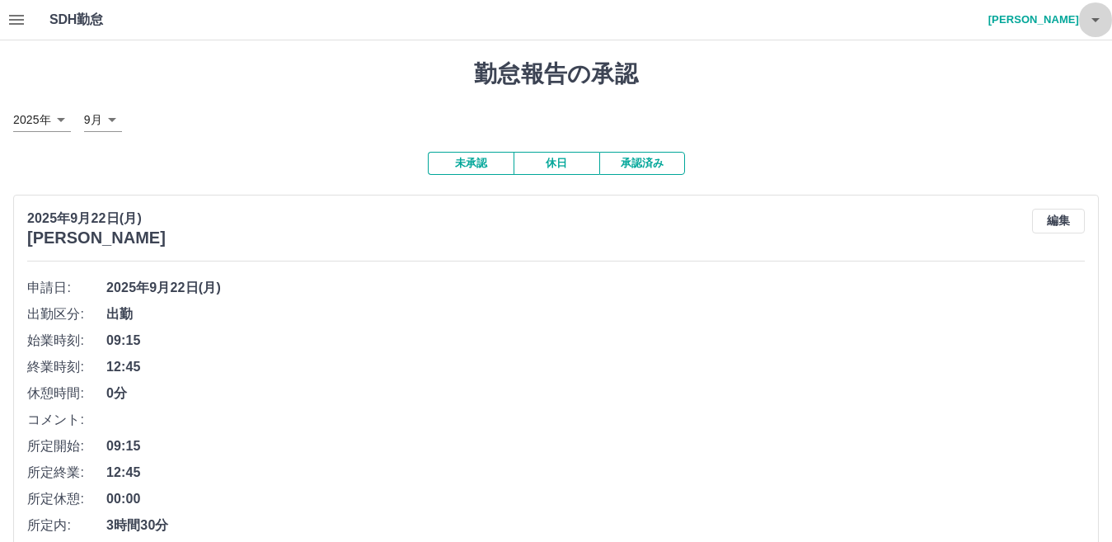
click at [1095, 16] on icon "button" at bounding box center [1096, 20] width 20 height 20
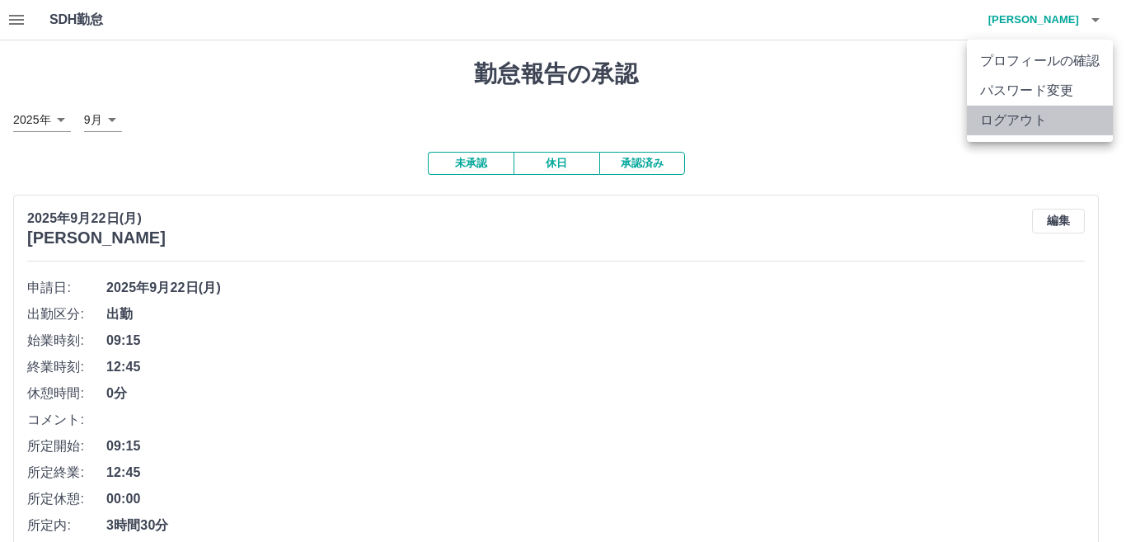
click at [1046, 112] on li "ログアウト" at bounding box center [1040, 121] width 146 height 30
